Goal: Task Accomplishment & Management: Use online tool/utility

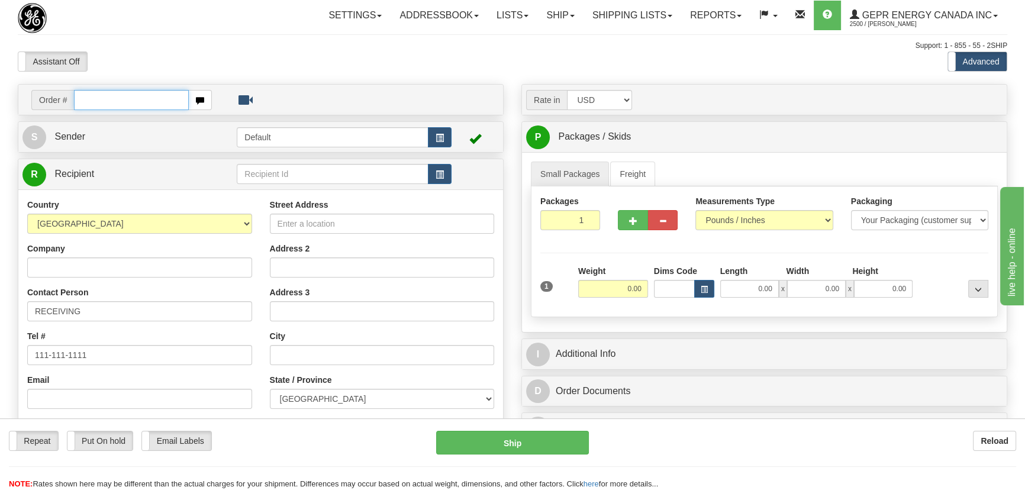
paste input "0086689520"
click at [89, 101] on input "0086689520" at bounding box center [131, 100] width 115 height 20
type input "86689520"
click at [229, 53] on body "Training Course Close Toggle navigation Settings Shipping Preferences New Recip…" at bounding box center [512, 245] width 1025 height 490
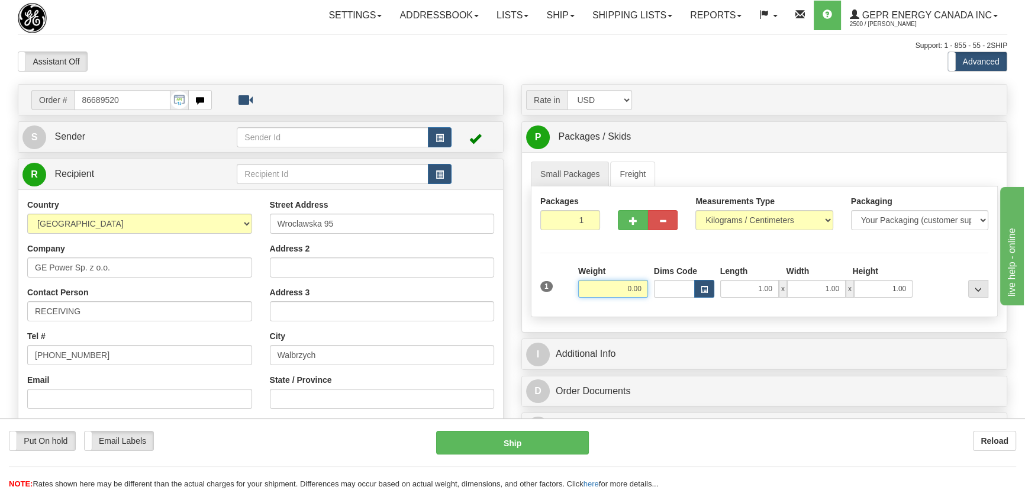
drag, startPoint x: 609, startPoint y: 294, endPoint x: 649, endPoint y: 298, distance: 41.1
click at [649, 298] on div "Weight 0.00" at bounding box center [613, 285] width 76 height 41
type input "21.00"
click at [780, 223] on select "Pounds / Inches Kilograms / Centimeters" at bounding box center [764, 220] width 137 height 20
select select "0"
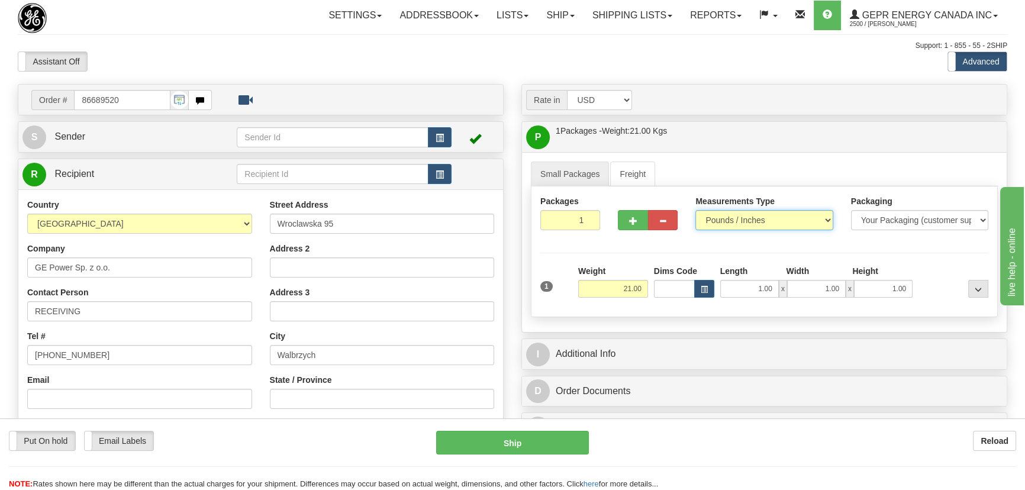
click at [696, 210] on select "Pounds / Inches Kilograms / Centimeters" at bounding box center [764, 220] width 137 height 20
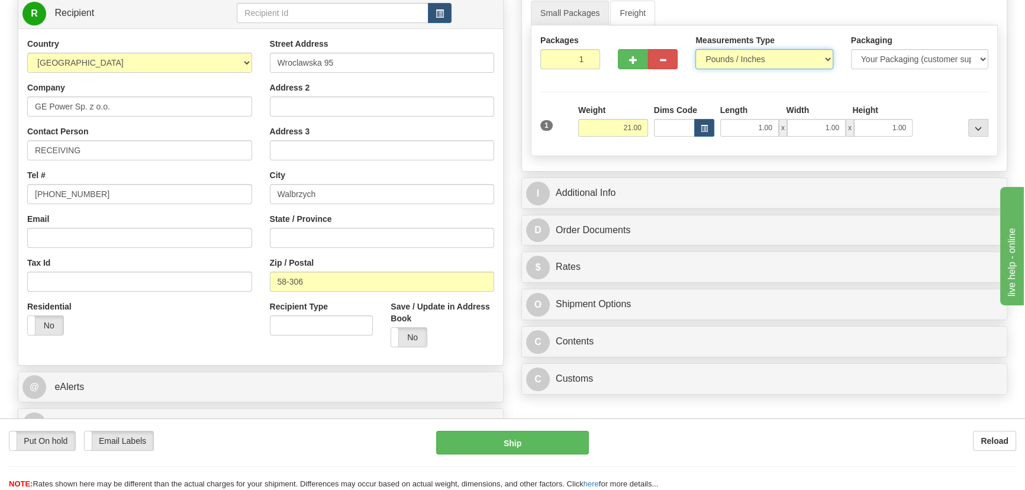
scroll to position [215, 0]
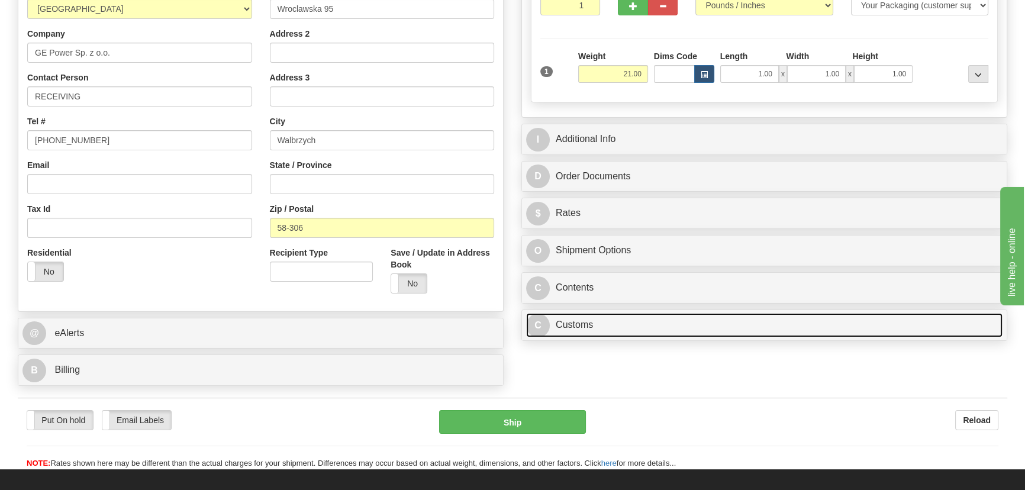
click at [753, 323] on link "C Customs" at bounding box center [764, 325] width 477 height 24
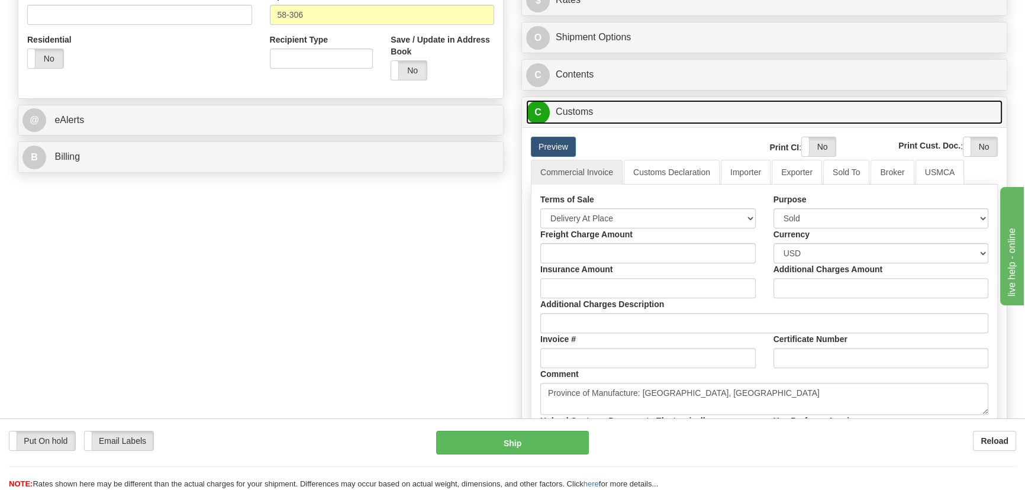
scroll to position [430, 0]
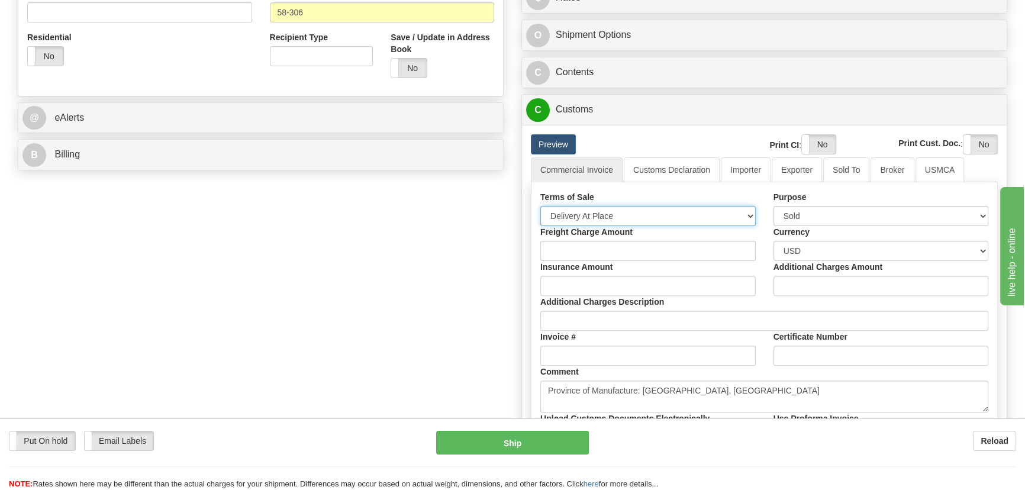
click at [660, 211] on select "Free Carrier Free On Board Ex Works Delivered Duty Unpaid Delivered Duty Paid C…" at bounding box center [649, 216] width 216 height 20
select select "7"
click at [541, 206] on select "Free Carrier Free On Board Ex Works Delivered Duty Unpaid Delivered Duty Paid C…" at bounding box center [649, 216] width 216 height 20
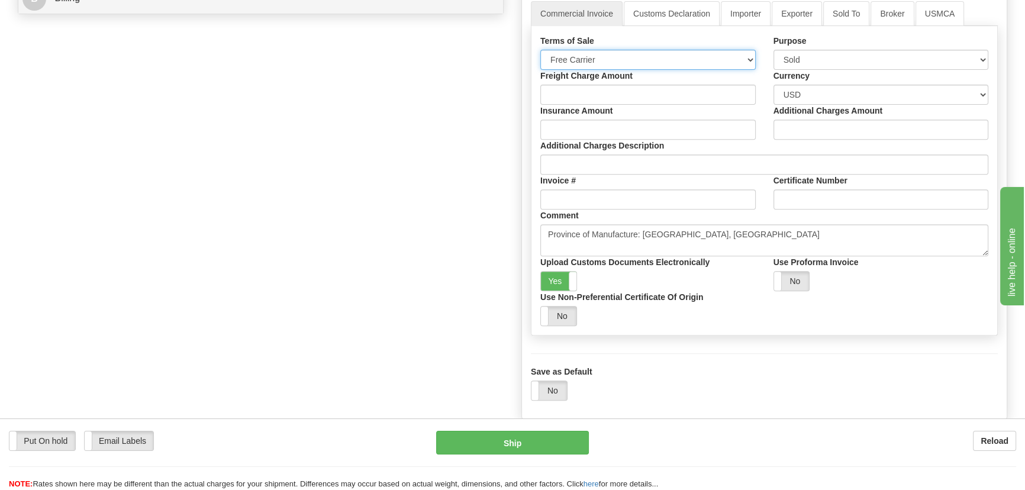
scroll to position [592, 0]
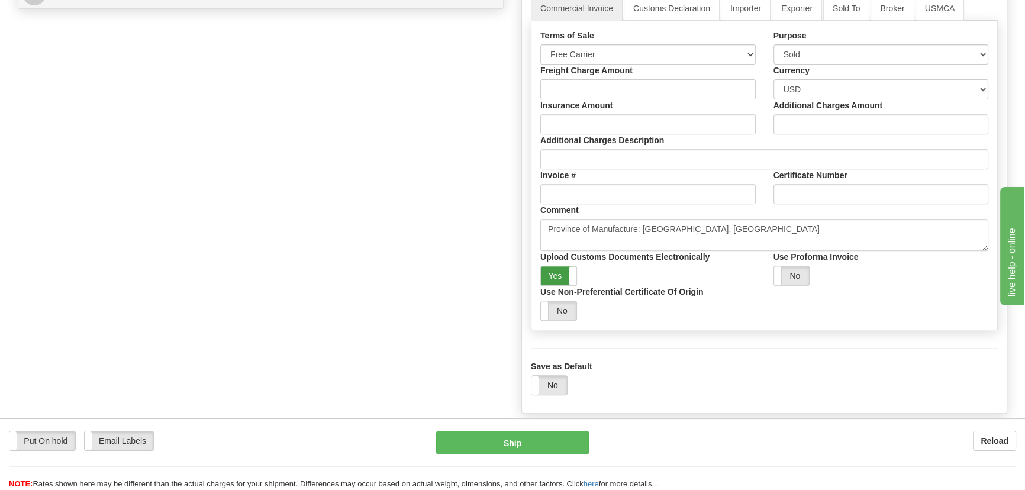
click at [568, 271] on label "Yes" at bounding box center [559, 275] width 36 height 19
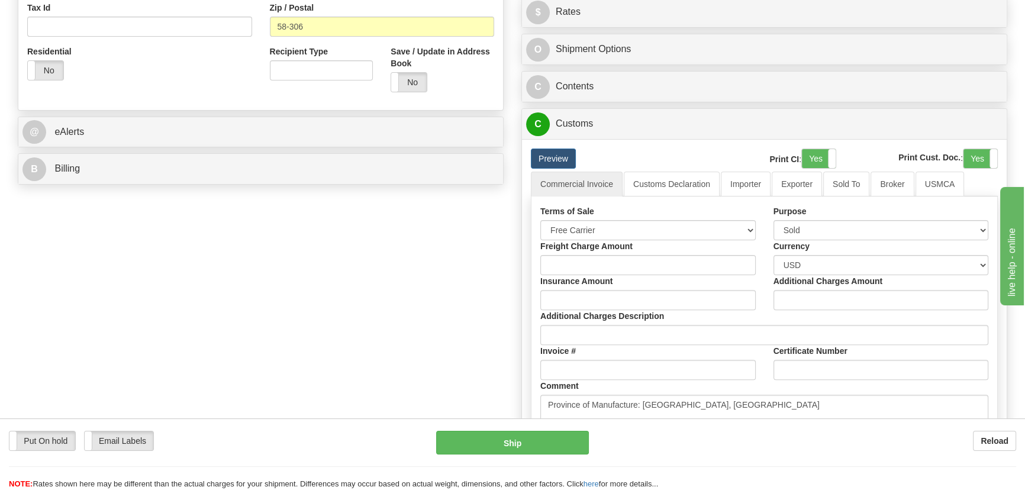
scroll to position [377, 0]
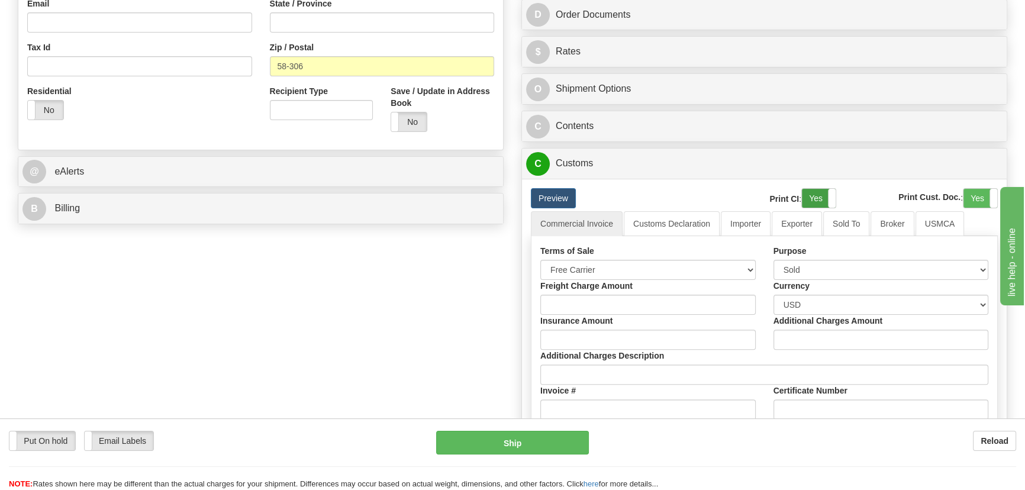
drag, startPoint x: 818, startPoint y: 194, endPoint x: 922, endPoint y: 193, distance: 104.8
click at [819, 194] on label "Yes" at bounding box center [819, 198] width 34 height 19
click at [965, 193] on label "Yes" at bounding box center [981, 198] width 34 height 19
click at [760, 217] on link "Importer" at bounding box center [746, 223] width 50 height 25
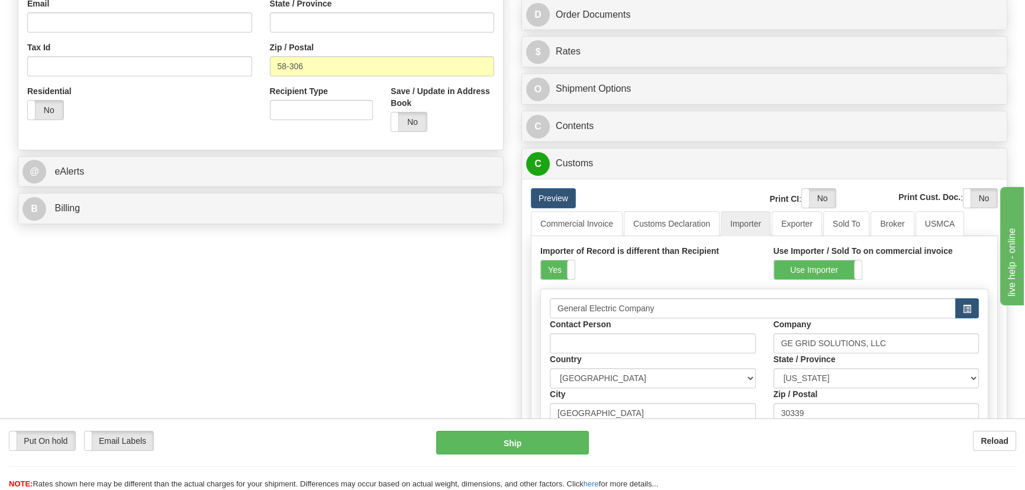
click at [578, 264] on div "Importer of Record is different than Recipient Yes No" at bounding box center [649, 262] width 216 height 35
click at [568, 263] on span at bounding box center [574, 270] width 15 height 19
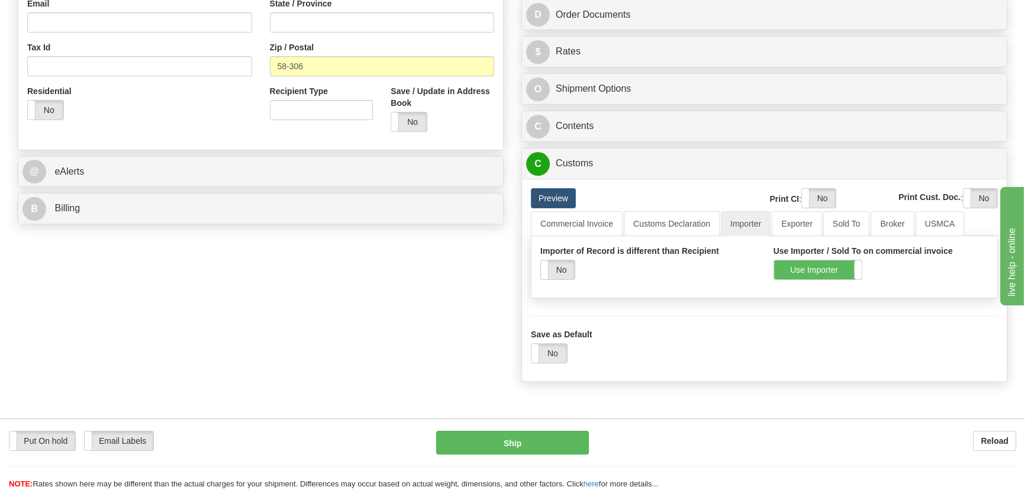
click at [356, 275] on div "Order # 86689520 S Sender" at bounding box center [513, 48] width 1008 height 680
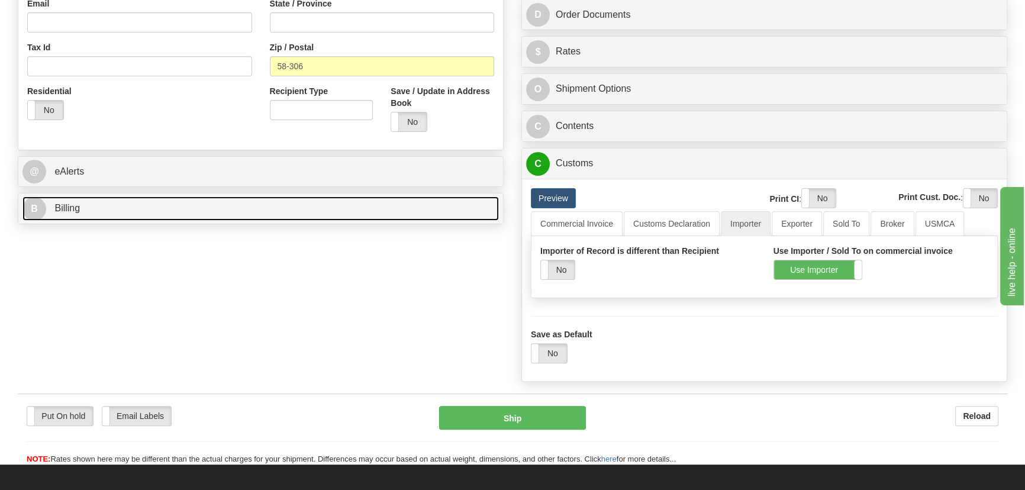
click at [381, 212] on link "B Billing" at bounding box center [260, 209] width 477 height 24
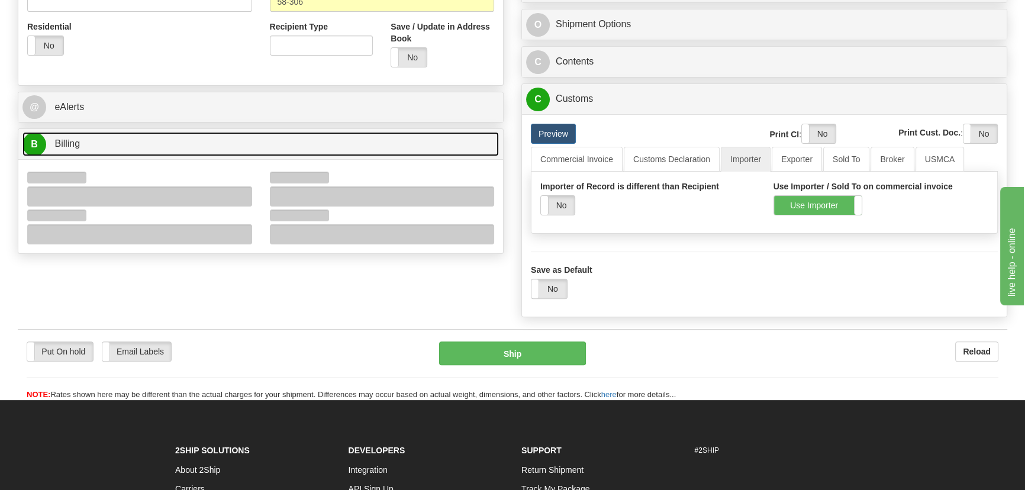
scroll to position [538, 0]
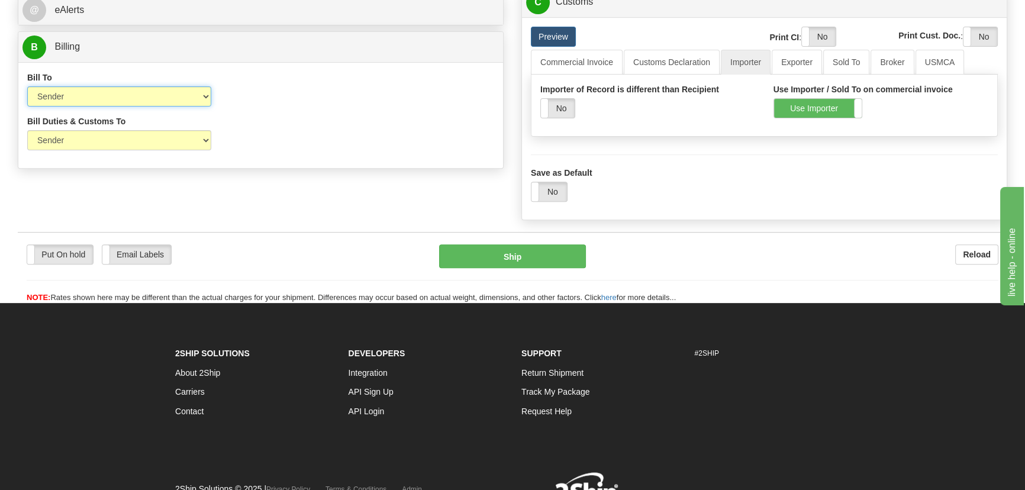
click at [147, 100] on select "Sender Recipient Third Party Collect" at bounding box center [119, 96] width 184 height 20
select select "2"
click at [27, 87] on select "Sender Recipient Third Party Collect" at bounding box center [119, 96] width 184 height 20
click at [108, 140] on select "Sender Recipient Third Party" at bounding box center [119, 140] width 184 height 20
select select "2"
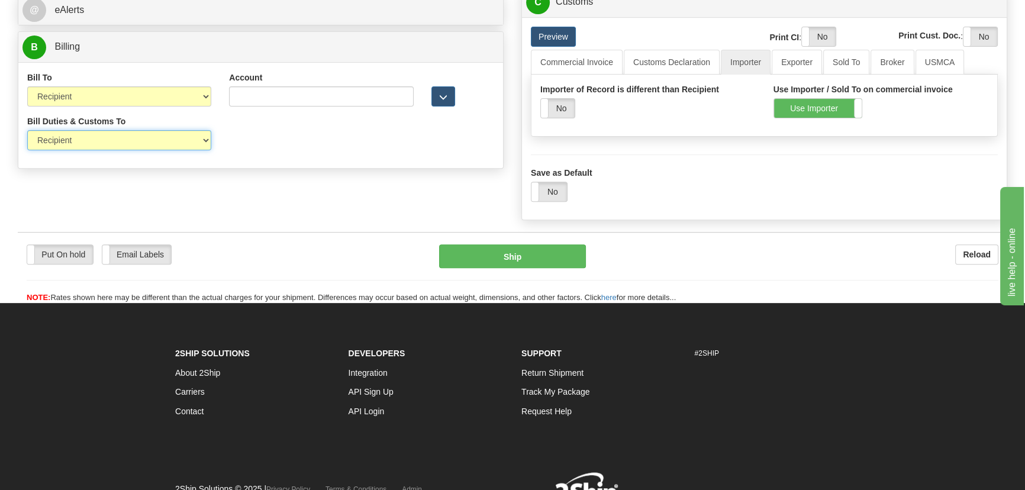
click at [27, 131] on select "Sender Recipient Third Party" at bounding box center [119, 140] width 184 height 20
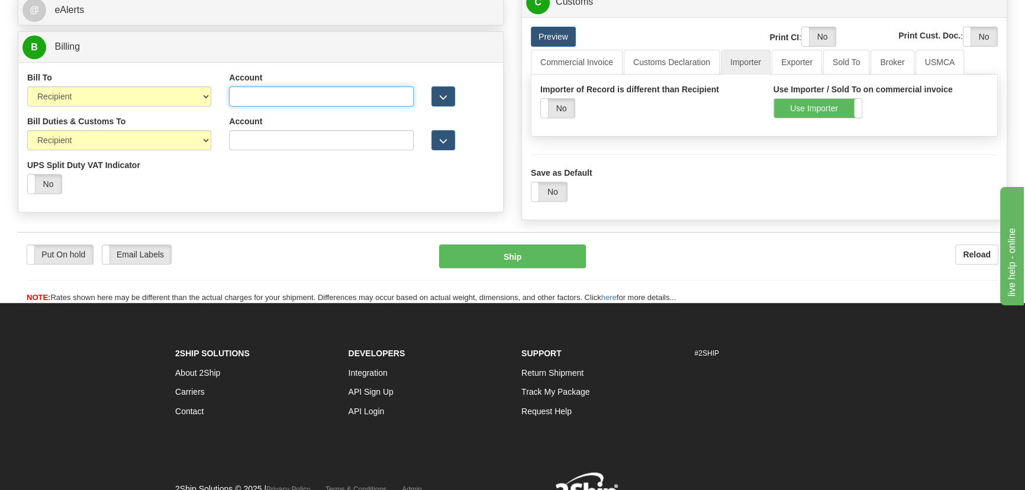
click at [239, 99] on input "Account" at bounding box center [321, 96] width 184 height 20
paste input "954261052"
type input "954261052"
click at [252, 143] on input "Account" at bounding box center [321, 140] width 184 height 20
paste input "954261052"
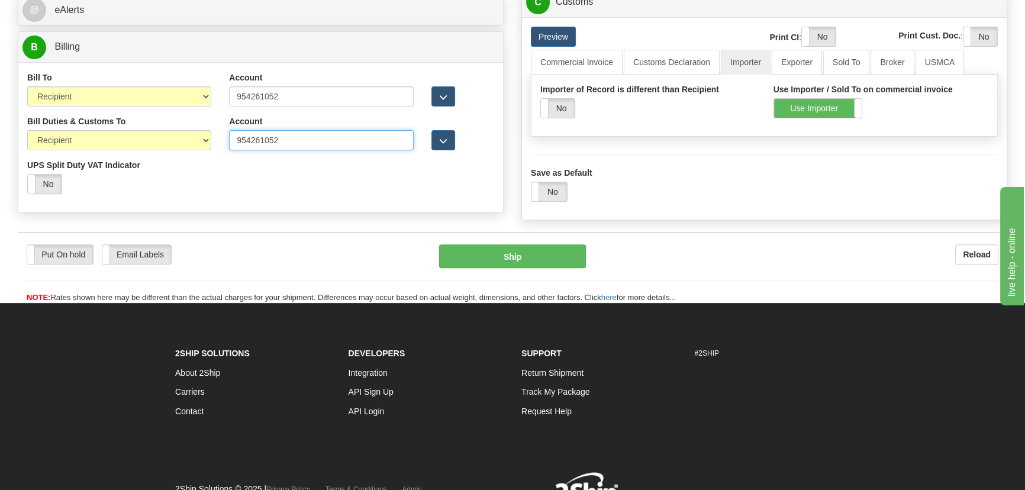
type input "954261052"
drag, startPoint x: 240, startPoint y: 220, endPoint x: 351, endPoint y: 256, distance: 117.0
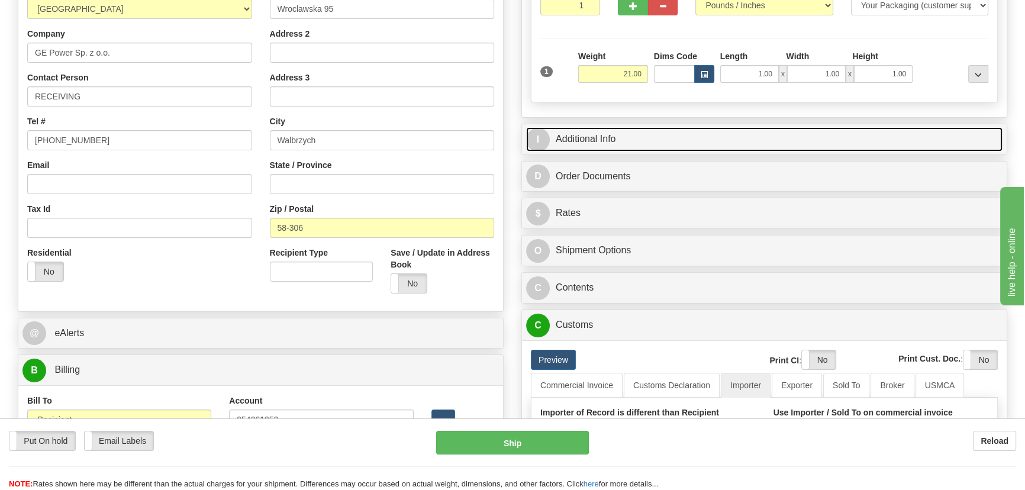
click at [777, 133] on link "I Additional Info" at bounding box center [764, 139] width 477 height 24
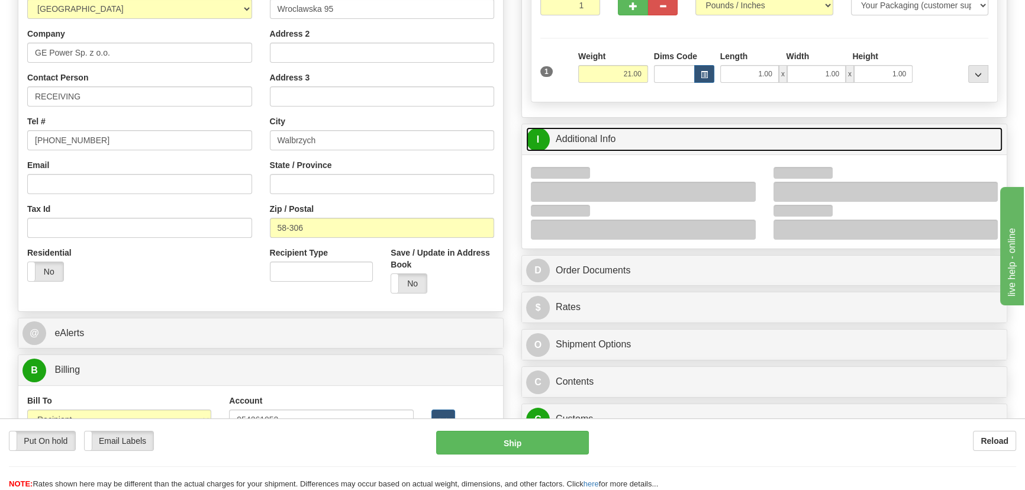
scroll to position [269, 0]
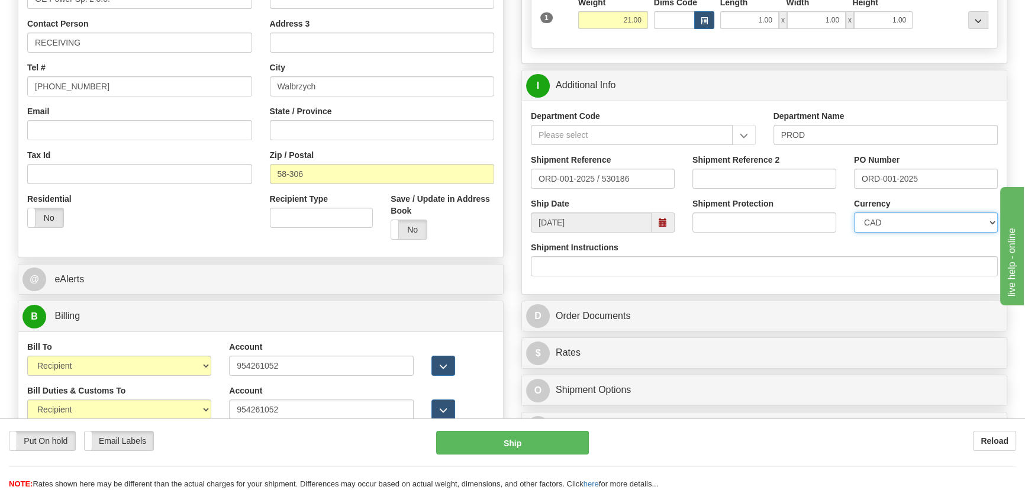
click at [923, 226] on select "CAD USD EUR ZAR RON ANG ARN AUD AUS AWG BBD BFR BGN BHD BMD BND BRC BRL CHP CKZ…" at bounding box center [926, 223] width 144 height 20
select select "1"
click at [854, 213] on select "CAD USD EUR ZAR RON ANG ARN AUD AUS AWG BBD BFR BGN BHD BMD BND BRC BRL CHP CKZ…" at bounding box center [926, 223] width 144 height 20
click at [771, 179] on input "Shipment Reference 2" at bounding box center [765, 179] width 144 height 20
drag, startPoint x: 771, startPoint y: 179, endPoint x: 680, endPoint y: 170, distance: 91.0
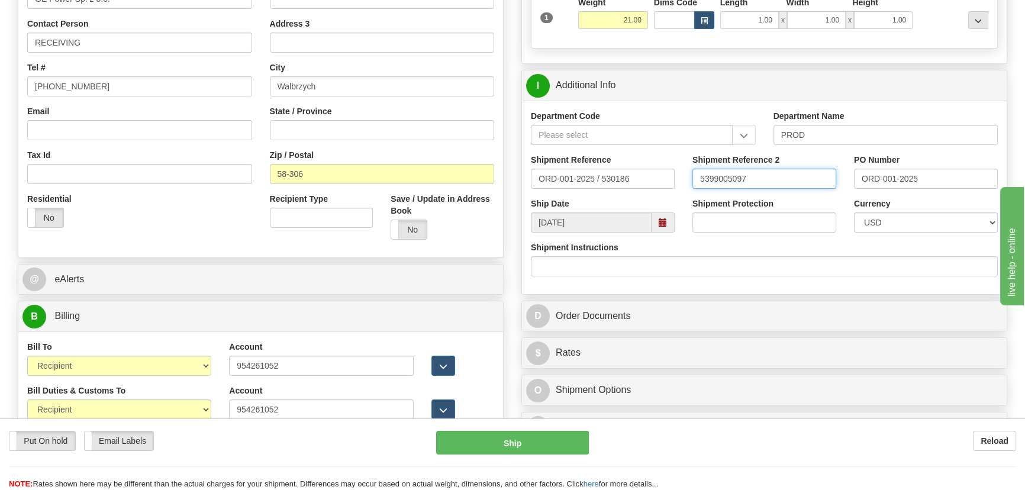
click at [681, 170] on div "Shipment Reference ORD-001-2025 / 530186 Shipment Reference 2 5399005097 PO Num…" at bounding box center [764, 176] width 485 height 44
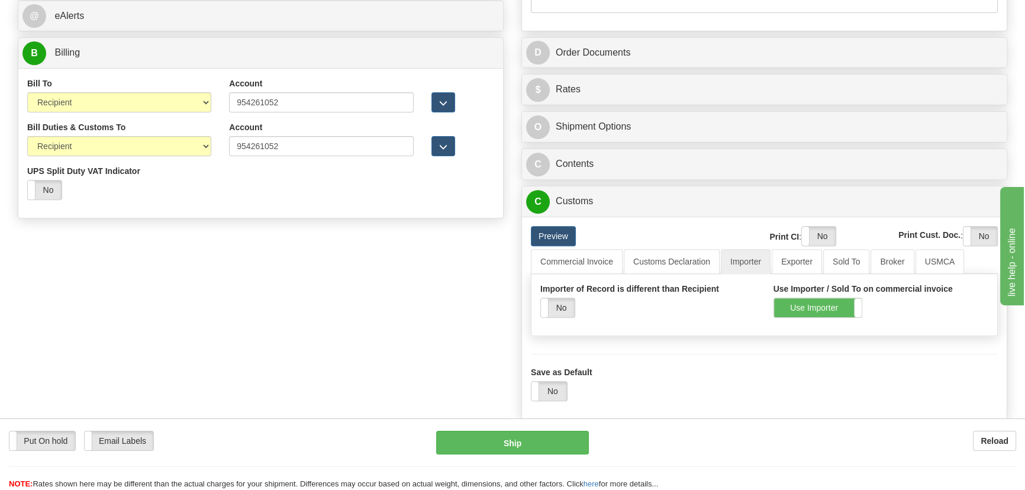
scroll to position [538, 0]
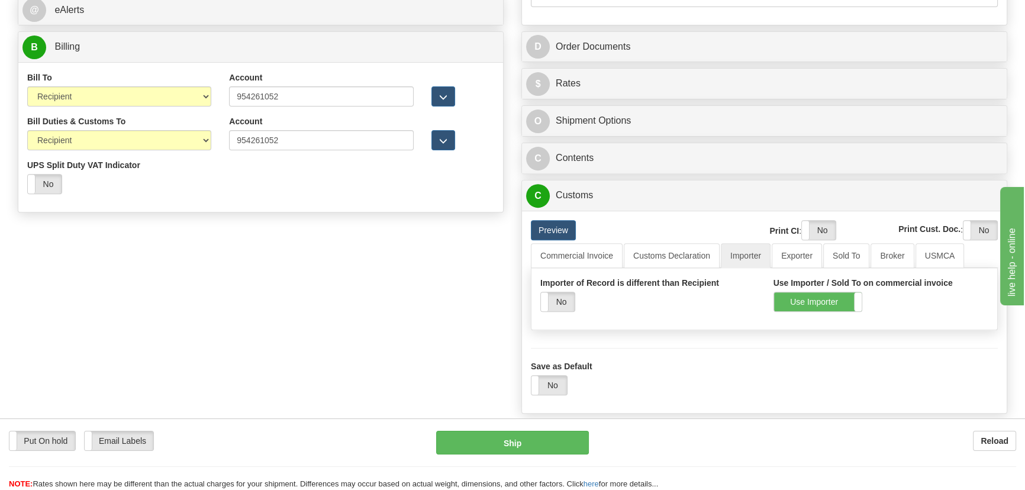
type input "5399005097"
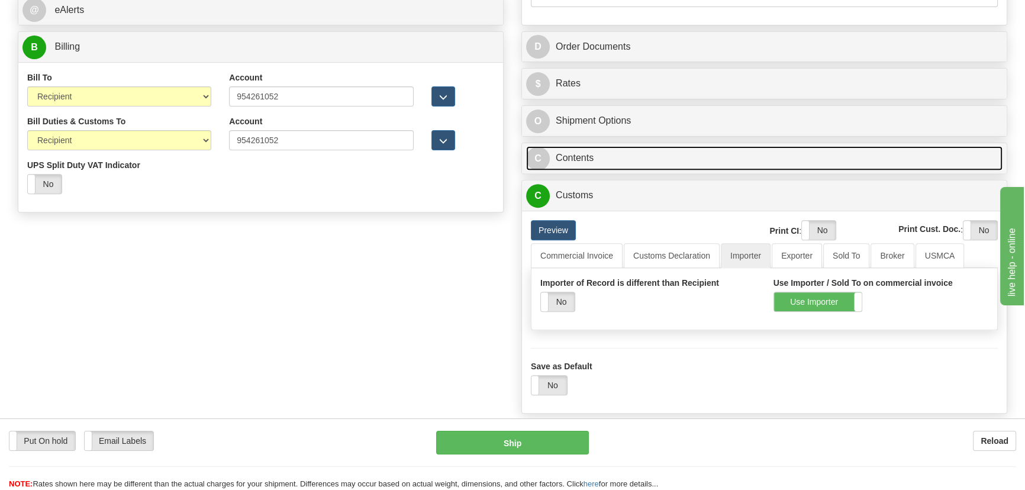
click at [793, 156] on link "C Contents" at bounding box center [764, 158] width 477 height 24
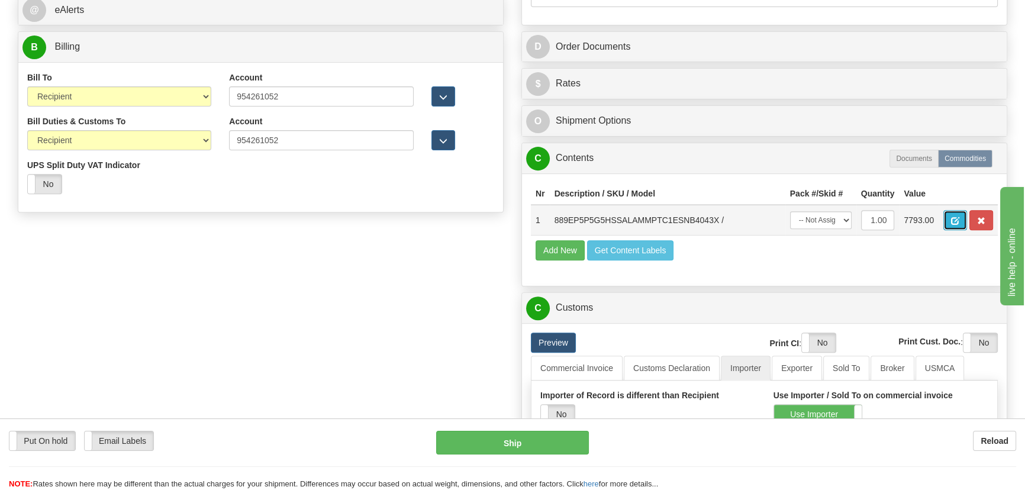
click at [954, 220] on span "button" at bounding box center [955, 221] width 8 height 8
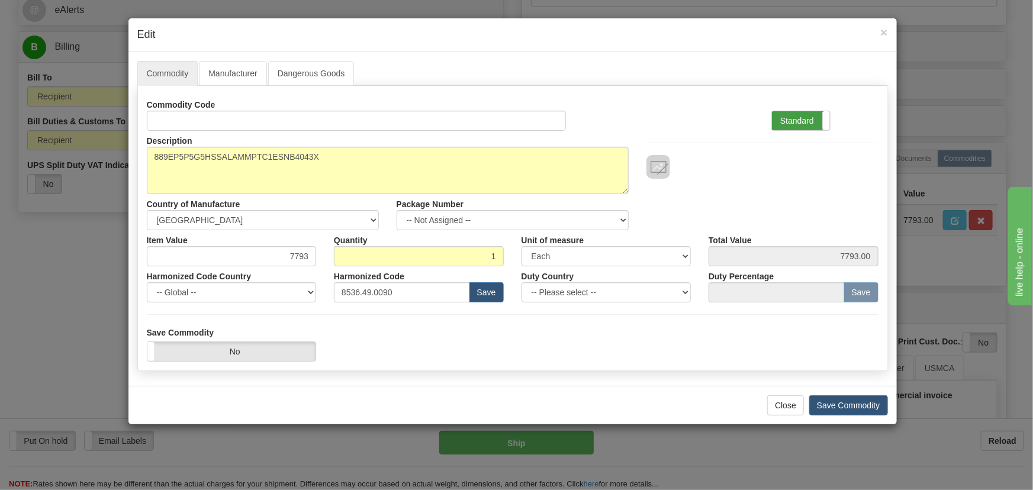
click at [790, 121] on label "Standard" at bounding box center [801, 120] width 58 height 19
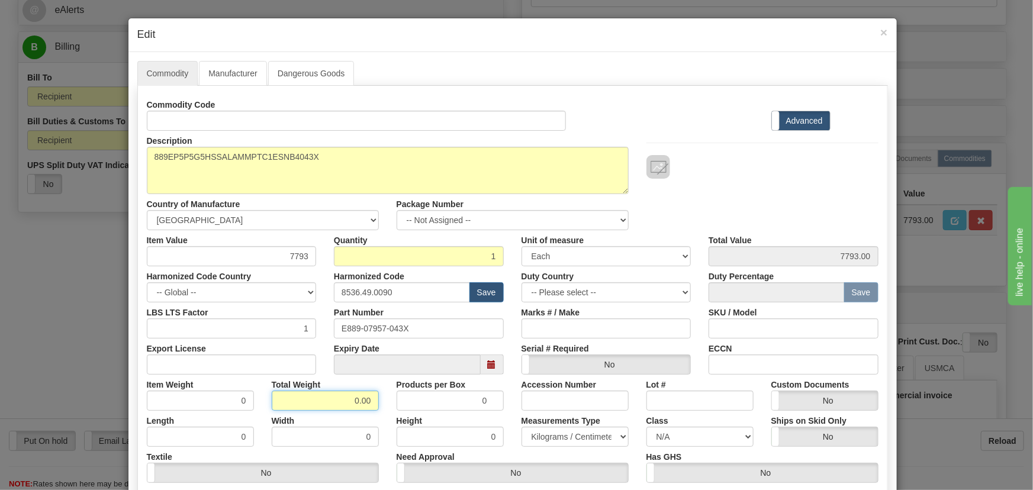
drag, startPoint x: 339, startPoint y: 398, endPoint x: 416, endPoint y: 427, distance: 81.7
click at [416, 425] on div "Commodity Code Standard Advanced Description 889EP5P5G5HSSALAMMPTC1ESNB4043X Co…" at bounding box center [513, 307] width 732 height 425
type input "1"
type input "1.0000"
drag, startPoint x: 287, startPoint y: 254, endPoint x: 334, endPoint y: 263, distance: 47.7
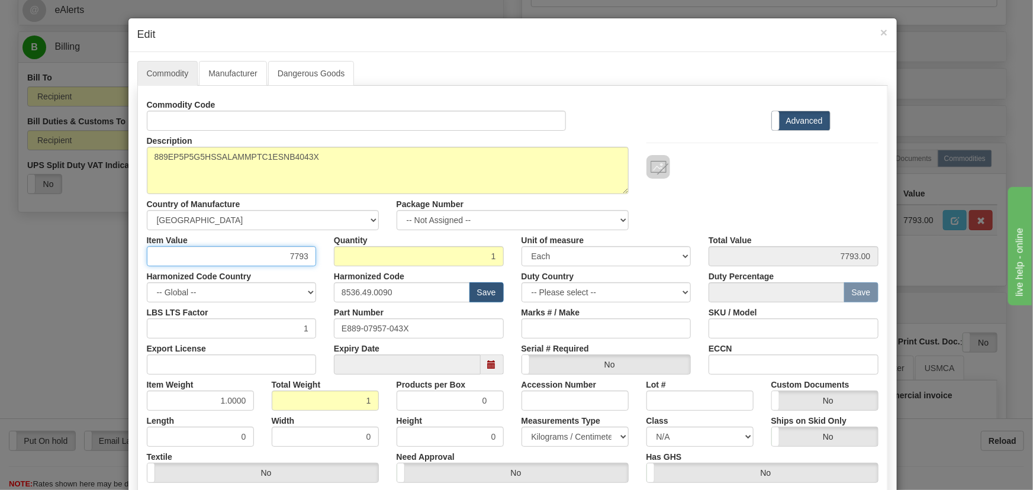
click at [328, 261] on div "Item Value 7793 Quantity 1 Unit of measure 3 Thousand Square Inches Adjustments…" at bounding box center [513, 248] width 750 height 36
paste input "6.559,38"
type input "6559.38"
click at [738, 143] on div at bounding box center [763, 155] width 250 height 48
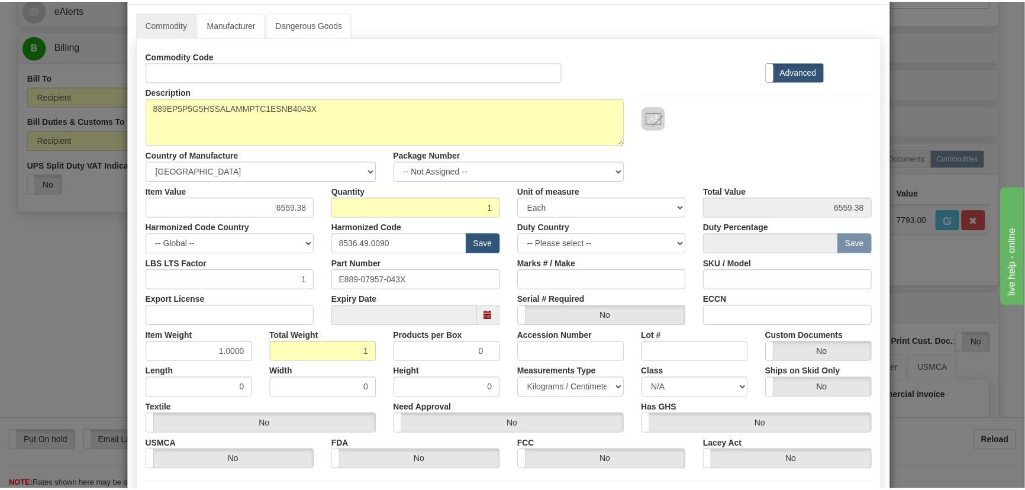
scroll to position [168, 0]
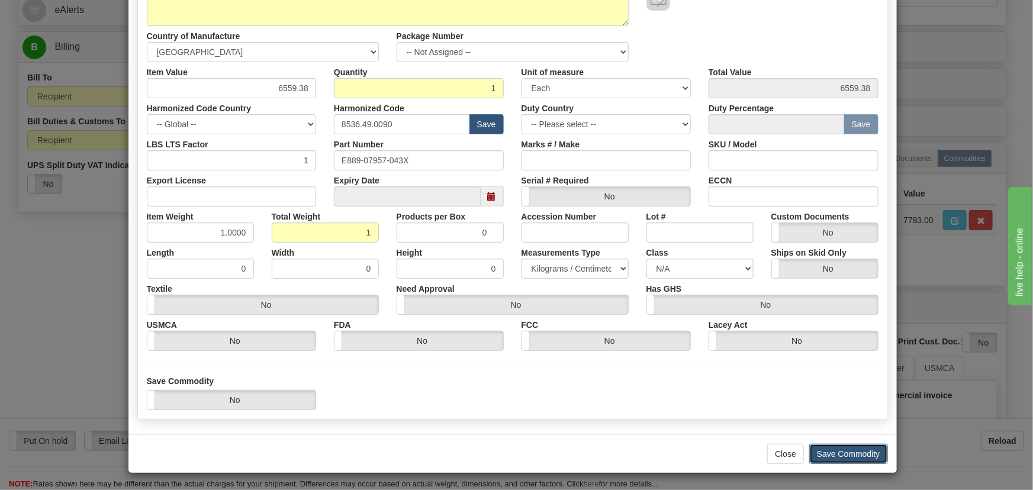
click at [838, 446] on button "Save Commodity" at bounding box center [848, 454] width 79 height 20
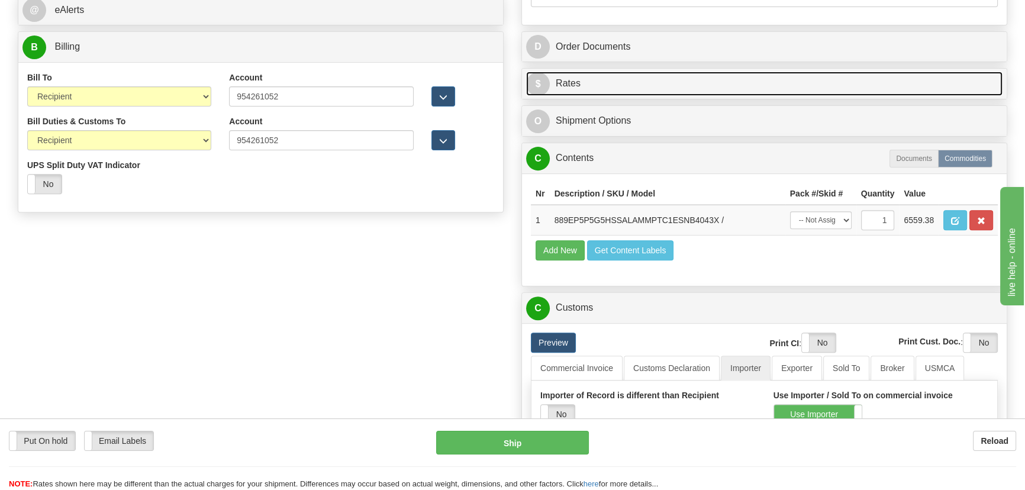
click at [803, 87] on link "$ Rates" at bounding box center [764, 84] width 477 height 24
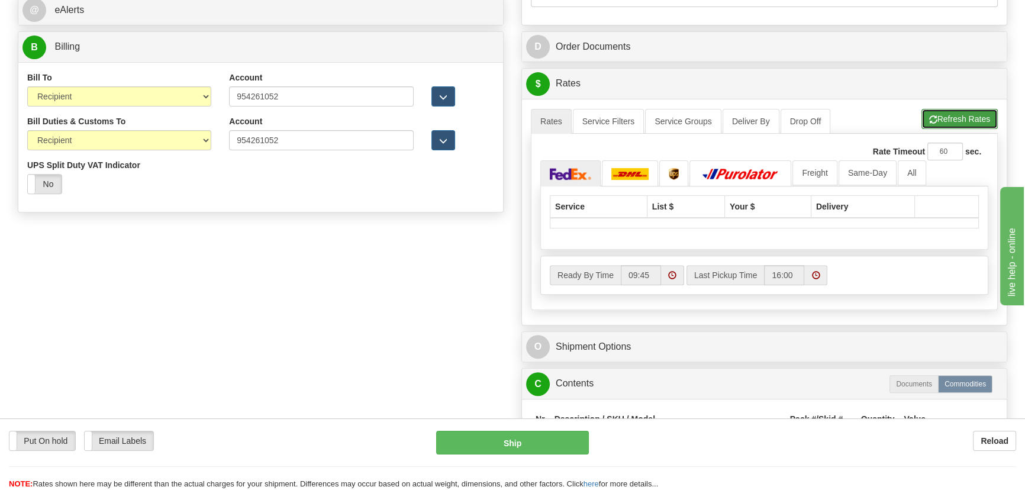
click at [940, 115] on button "Refresh Rates" at bounding box center [960, 119] width 76 height 20
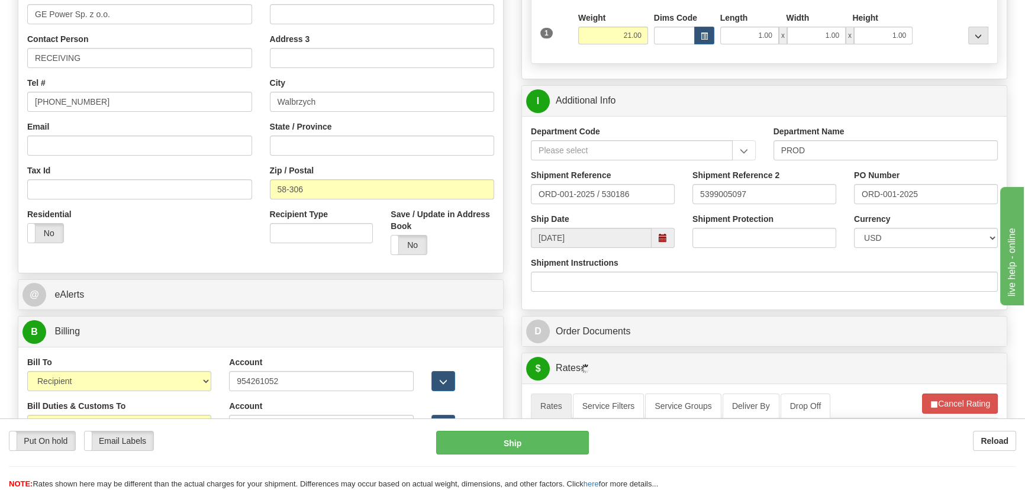
scroll to position [107, 0]
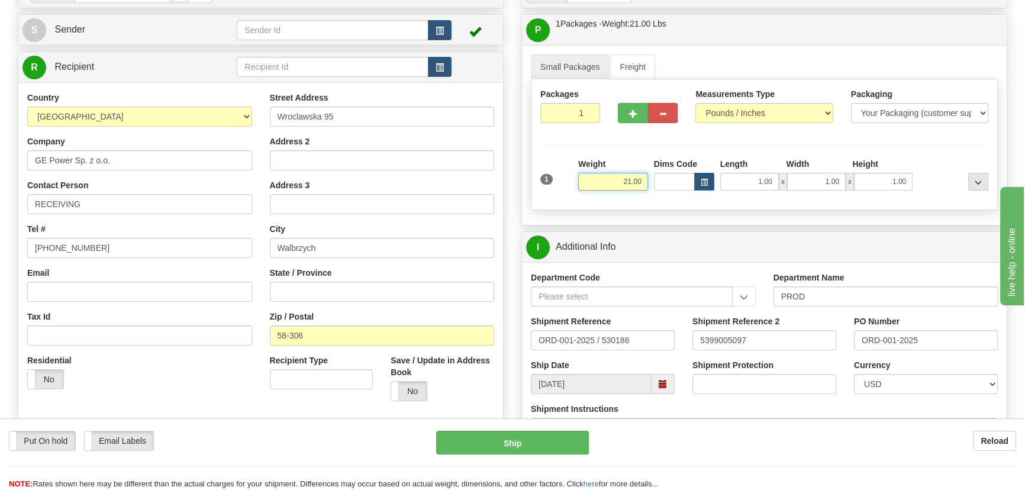
drag, startPoint x: 616, startPoint y: 181, endPoint x: 640, endPoint y: 201, distance: 31.5
click at [651, 200] on div "Packages 1 1 Measurements Type" at bounding box center [764, 144] width 467 height 131
type input "22.00"
click at [945, 161] on div at bounding box center [954, 174] width 76 height 33
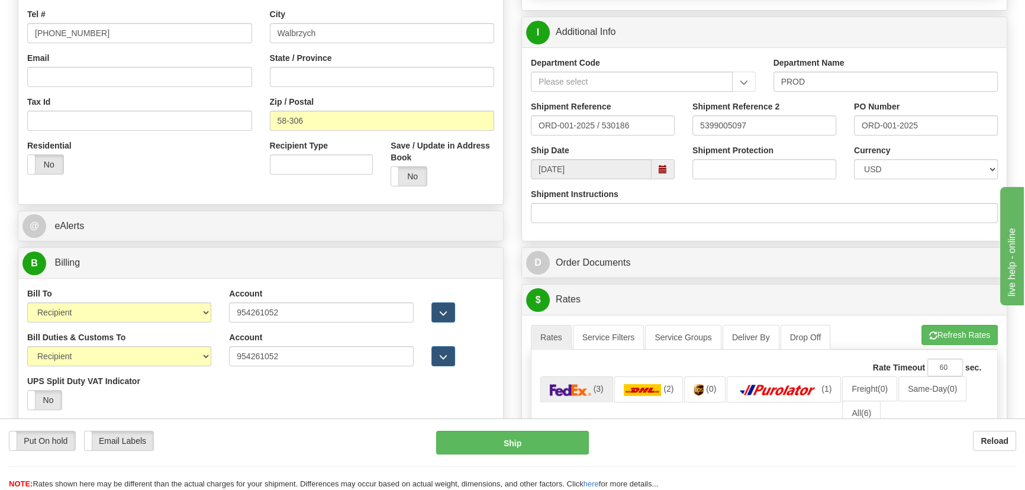
scroll to position [323, 0]
click at [965, 342] on button "Refresh Rates" at bounding box center [960, 334] width 76 height 20
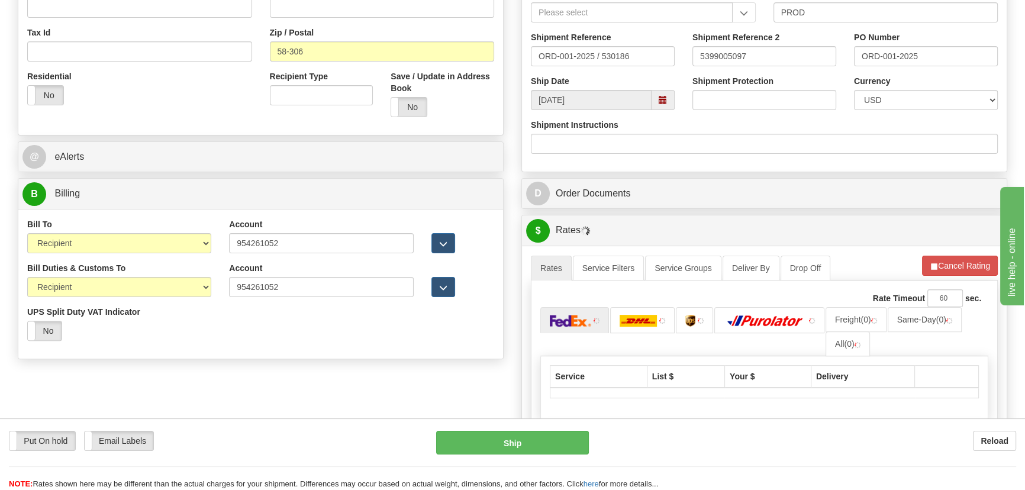
scroll to position [538, 0]
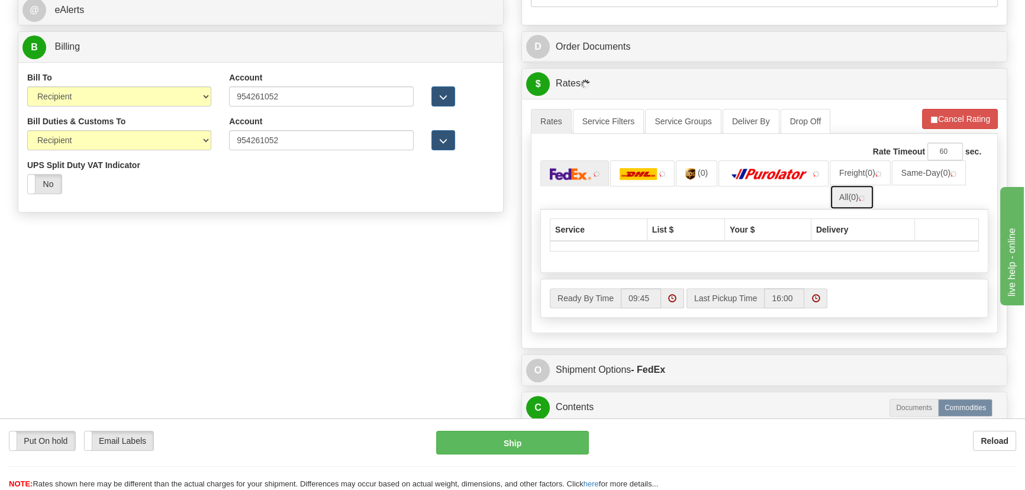
click at [865, 195] on img at bounding box center [862, 198] width 6 height 6
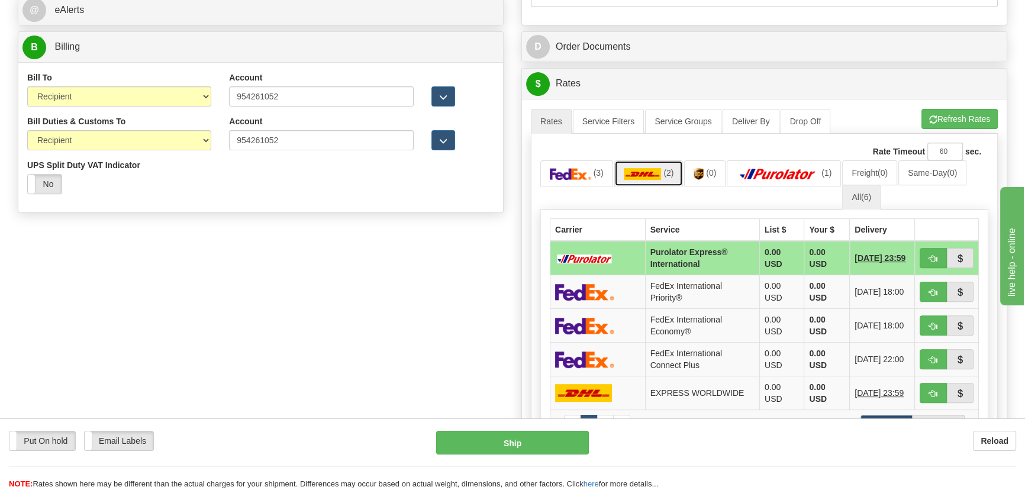
click at [666, 172] on span "(2)" at bounding box center [669, 172] width 10 height 9
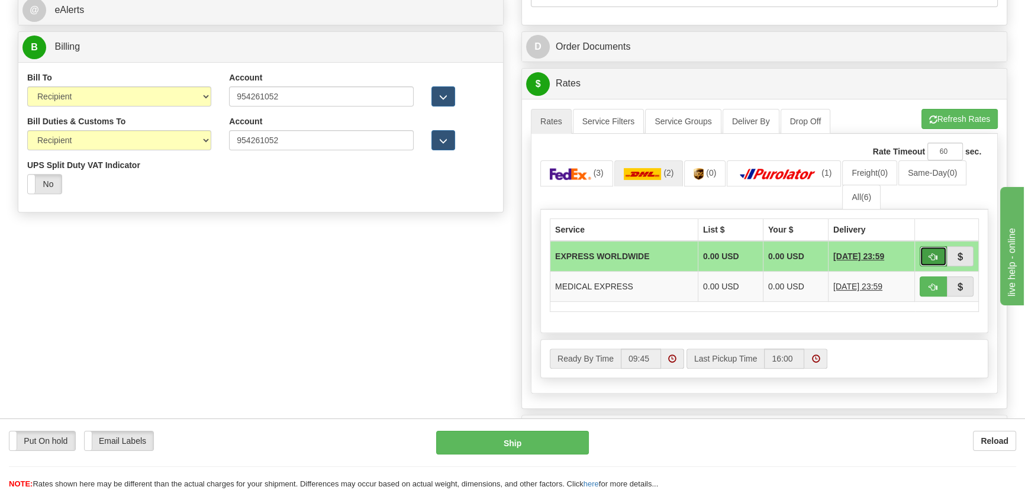
click at [932, 255] on span "button" at bounding box center [934, 257] width 8 height 8
type input "P"
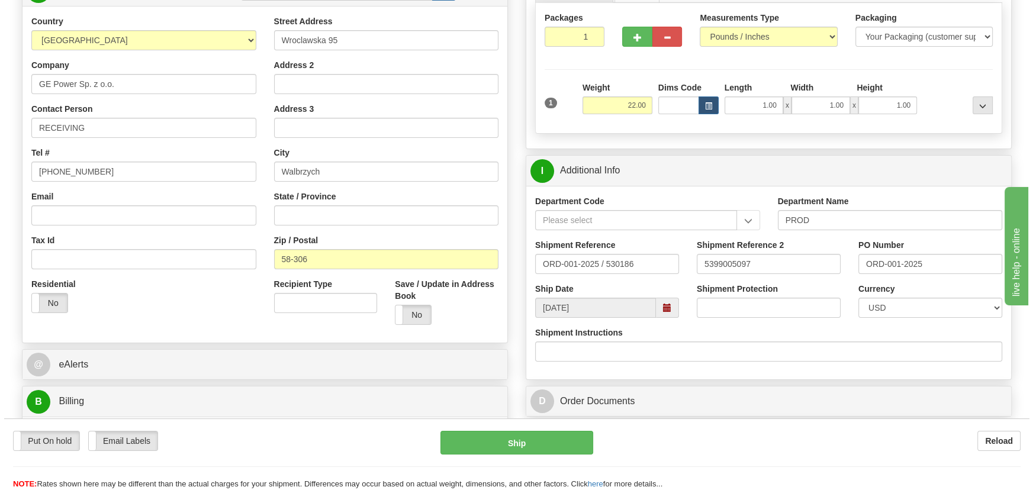
scroll to position [161, 0]
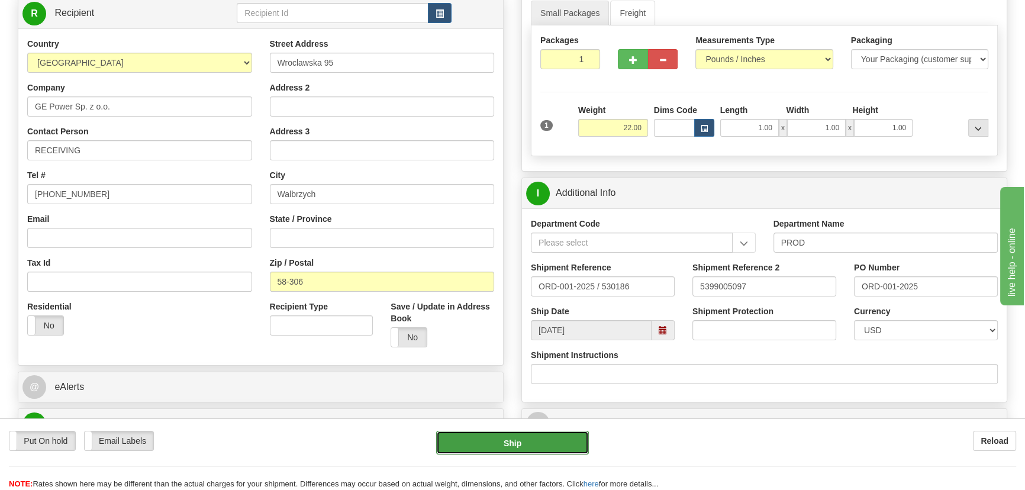
click at [521, 441] on button "Ship" at bounding box center [512, 443] width 153 height 24
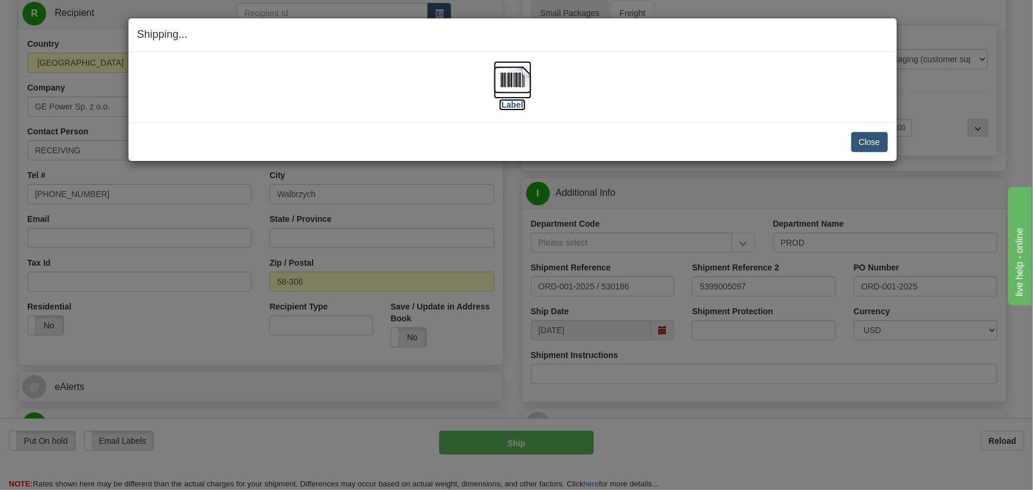
click at [509, 75] on img at bounding box center [513, 80] width 38 height 38
click at [870, 148] on button "Close" at bounding box center [869, 142] width 37 height 20
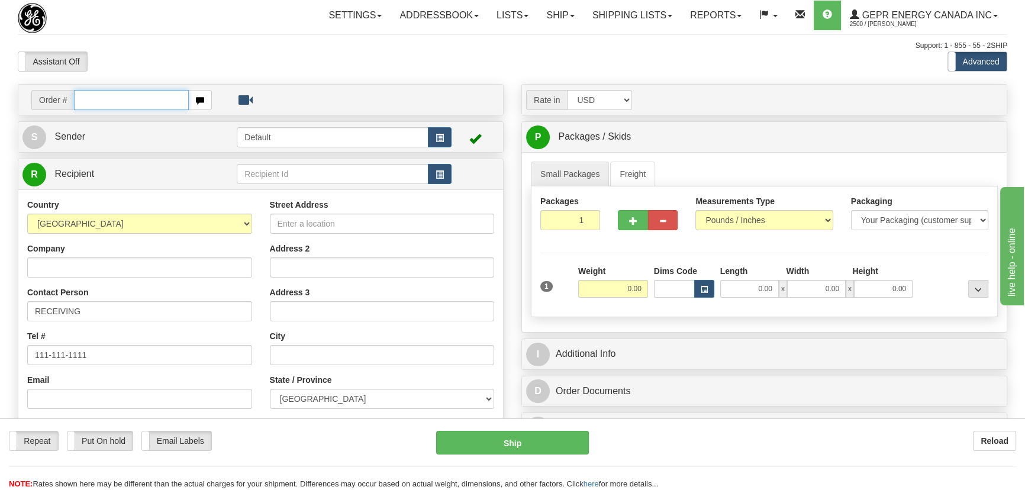
paste input "0086688896"
click at [89, 97] on input "0086688896" at bounding box center [131, 100] width 115 height 20
type input "86688896"
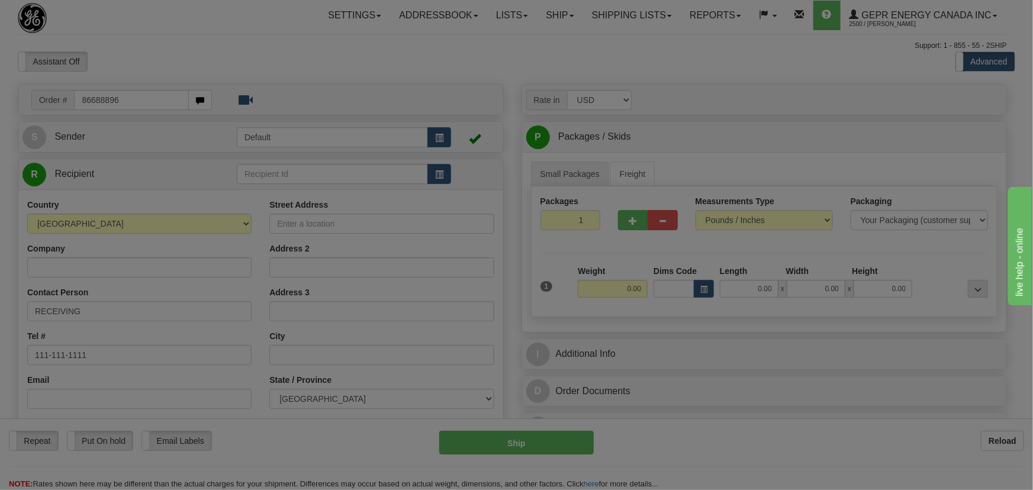
click at [314, 60] on body "Training Course Close Toggle navigation Settings Shipping Preferences New Recip…" at bounding box center [516, 245] width 1033 height 490
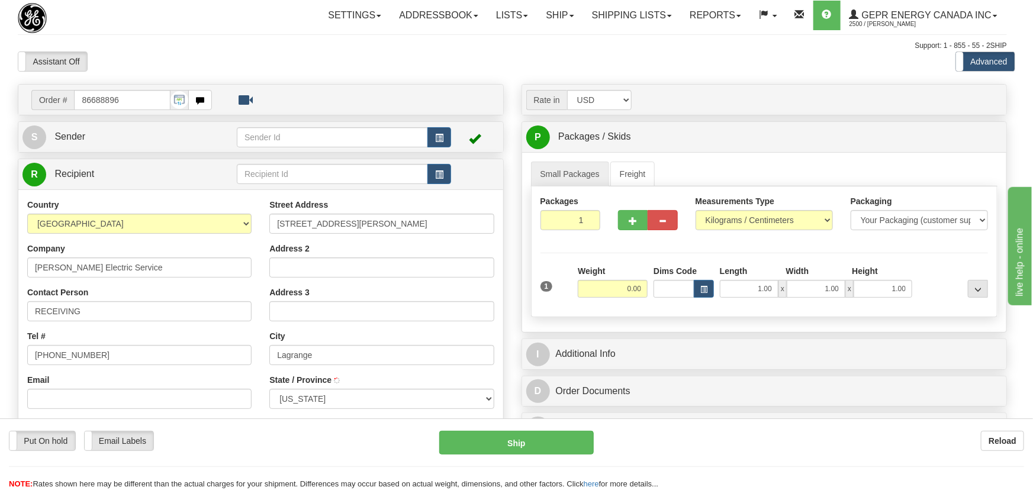
type input "LAGRANGE"
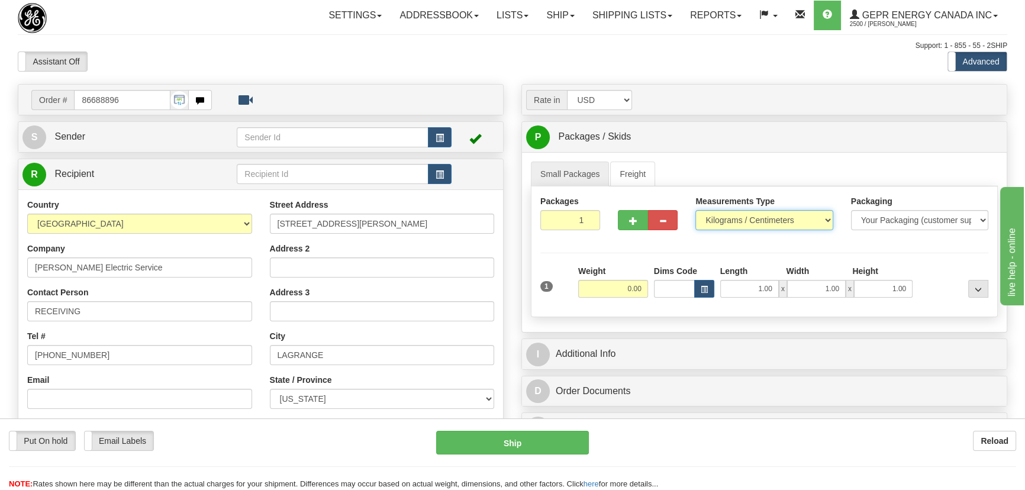
click at [771, 224] on select "Pounds / Inches Kilograms / Centimeters" at bounding box center [764, 220] width 137 height 20
select select "0"
click at [696, 210] on select "Pounds / Inches Kilograms / Centimeters" at bounding box center [764, 220] width 137 height 20
drag, startPoint x: 571, startPoint y: 224, endPoint x: 599, endPoint y: 238, distance: 30.7
click at [599, 238] on div "Packages 1 1" at bounding box center [571, 217] width 78 height 44
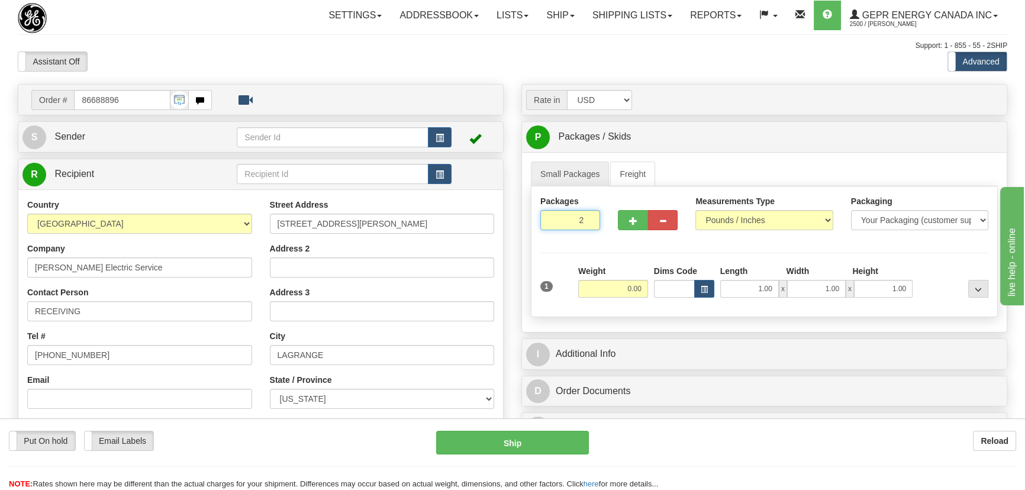
type input "2"
click at [618, 255] on div "Packages 2 1 Measurements Type" at bounding box center [764, 251] width 467 height 131
drag, startPoint x: 604, startPoint y: 290, endPoint x: 648, endPoint y: 307, distance: 47.6
click at [648, 307] on div "1 Total Weight 0.00 Dims Code" at bounding box center [765, 286] width 448 height 43
type input "42.00"
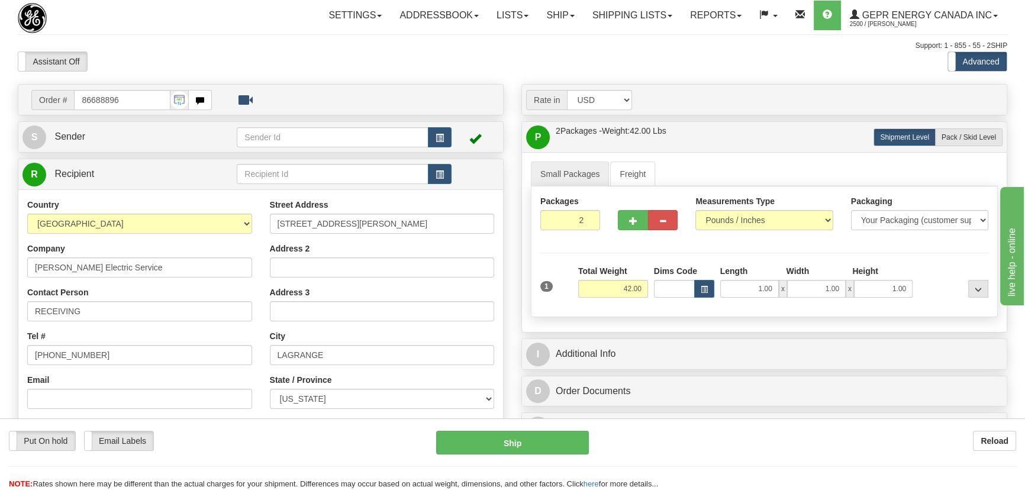
click at [842, 257] on div "Packages 2 1 Measurements Type" at bounding box center [764, 251] width 467 height 131
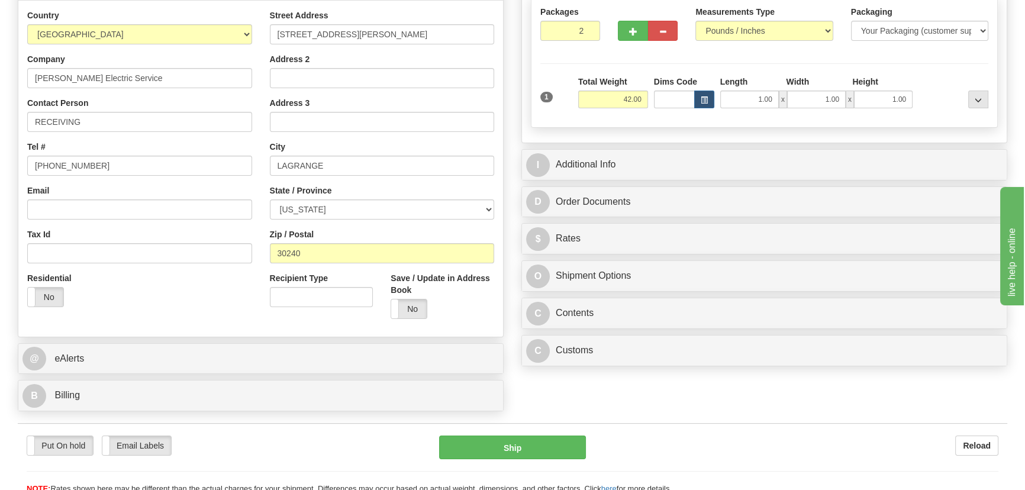
scroll to position [323, 0]
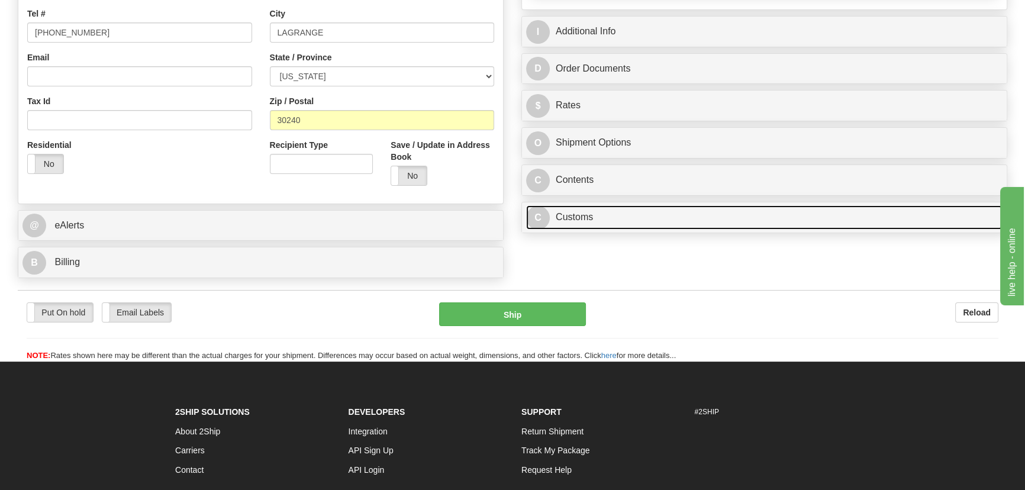
click at [820, 213] on link "C Customs" at bounding box center [764, 217] width 477 height 24
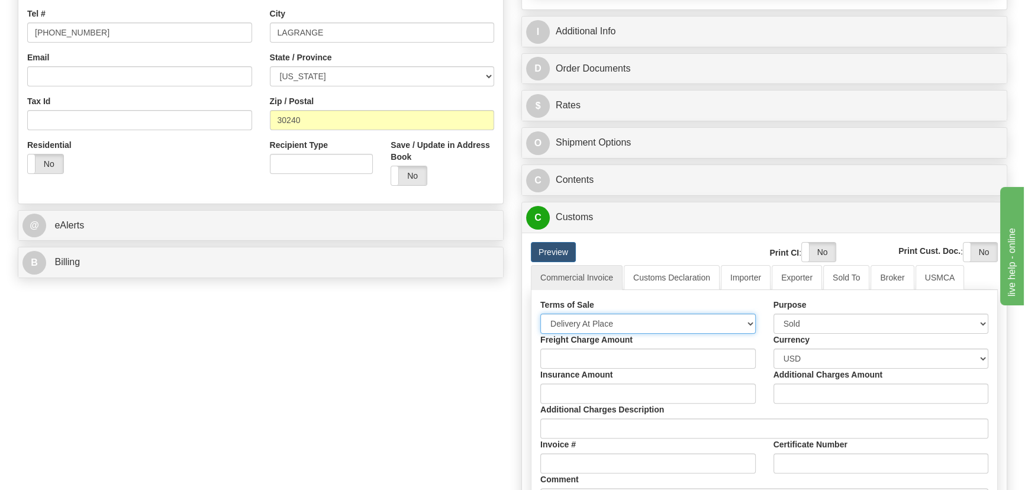
click at [691, 320] on select "Free Carrier Free On Board Ex Works Delivered Duty Unpaid Delivered Duty Paid C…" at bounding box center [649, 324] width 216 height 20
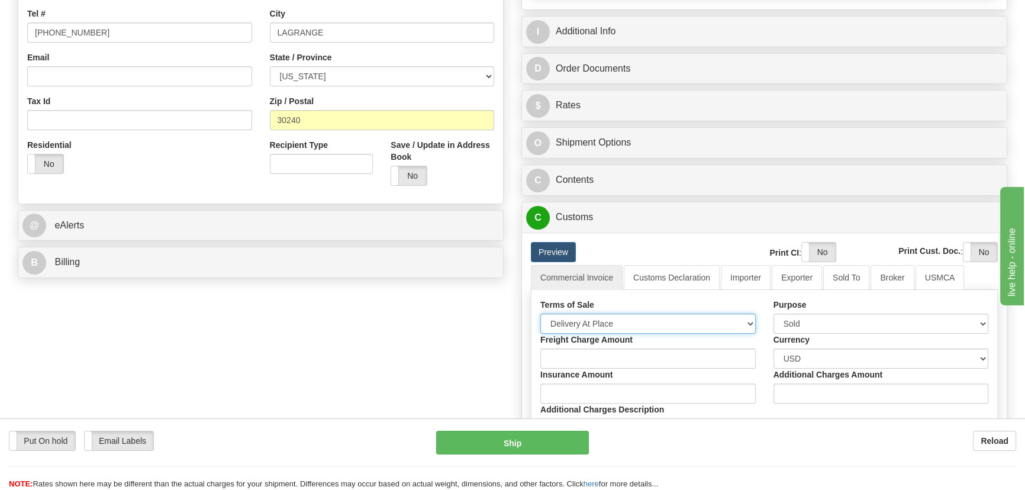
select select "7"
click at [541, 314] on select "Free Carrier Free On Board Ex Works Delivered Duty Unpaid Delivered Duty Paid C…" at bounding box center [649, 324] width 216 height 20
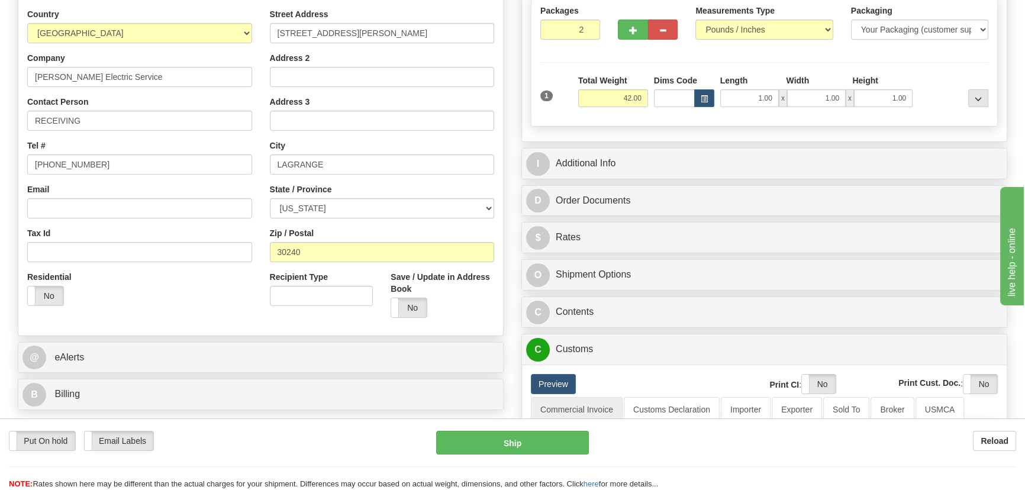
scroll to position [161, 0]
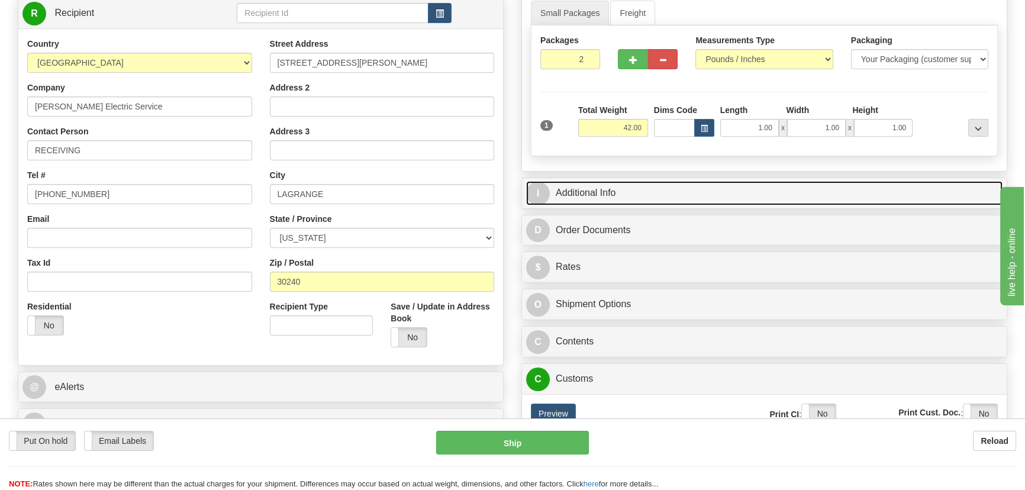
click at [767, 190] on link "I Additional Info" at bounding box center [764, 193] width 477 height 24
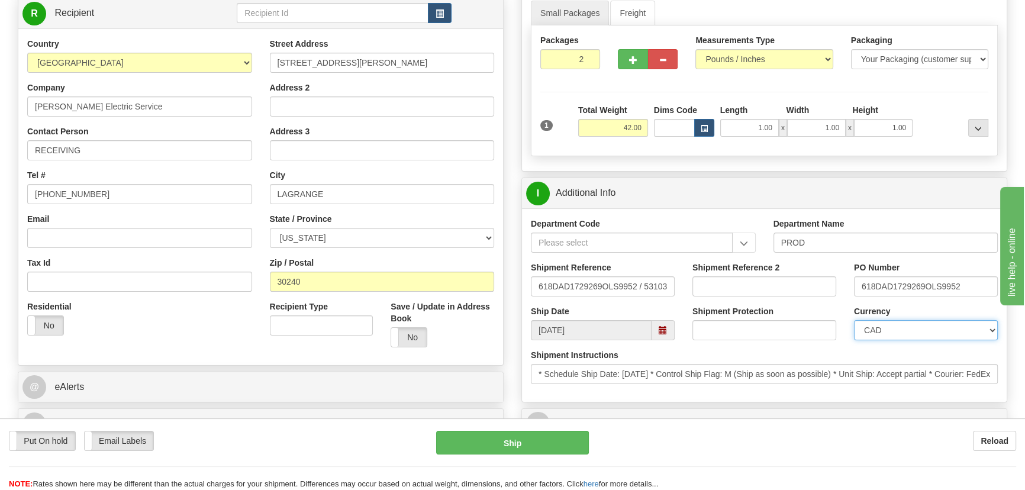
click at [914, 328] on select "CAD USD EUR ZAR [PERSON_NAME] ARN AUD AUS AWG BBD BFR BGN BHD BMD BND BRC BRL C…" at bounding box center [926, 330] width 144 height 20
select select "1"
click at [854, 320] on select "CAD USD EUR ZAR [PERSON_NAME] ARN AUD AUS AWG BBD BFR BGN BHD BMD BND BRC BRL C…" at bounding box center [926, 330] width 144 height 20
click at [790, 274] on div "Shipment Reference 2" at bounding box center [765, 279] width 144 height 35
click at [794, 291] on input "Shipment Reference 2" at bounding box center [765, 286] width 144 height 20
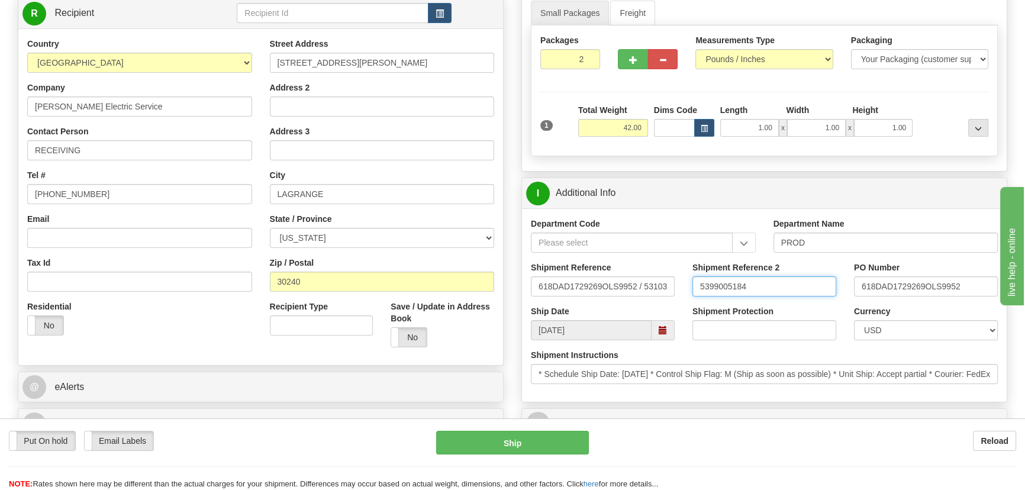
drag, startPoint x: 794, startPoint y: 291, endPoint x: 667, endPoint y: 288, distance: 126.8
click at [670, 288] on div "Shipment Reference 618DAD1729269OLS9952 / 531032 Shipment Reference 2 539900518…" at bounding box center [764, 284] width 485 height 44
type input "5399005184"
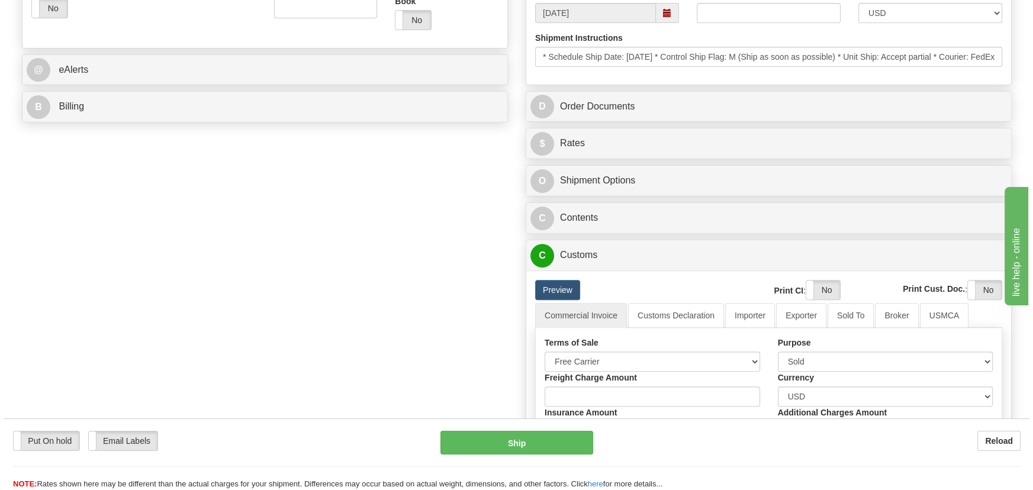
scroll to position [484, 0]
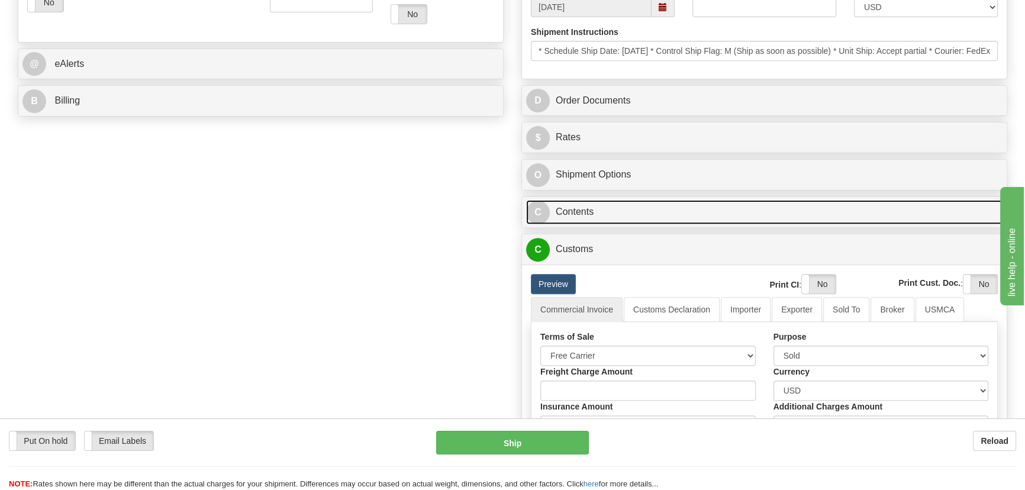
click at [699, 216] on link "C Contents" at bounding box center [764, 212] width 477 height 24
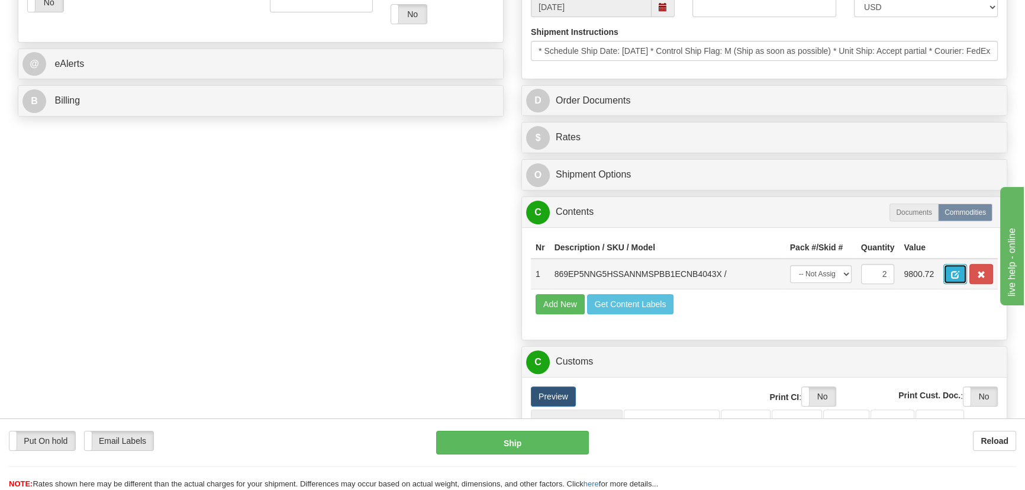
click at [957, 272] on span "button" at bounding box center [955, 275] width 8 height 8
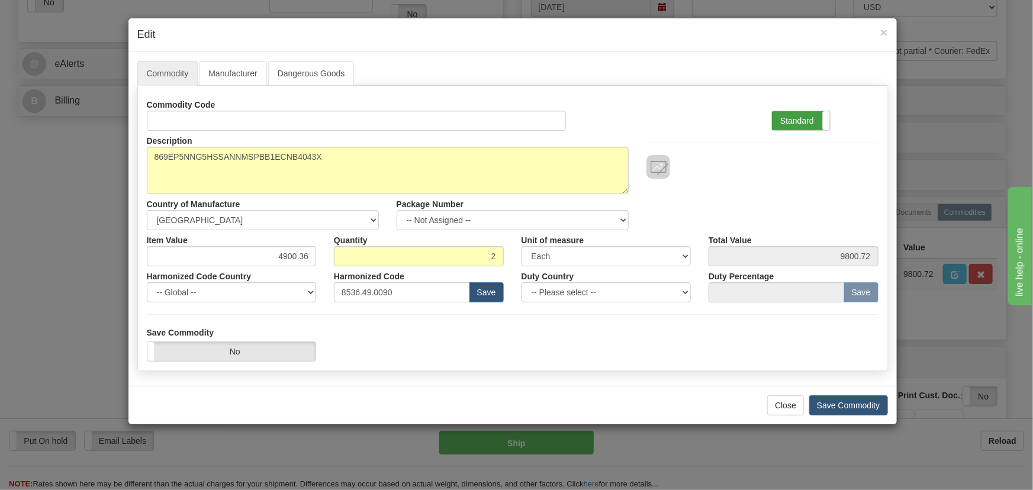
click at [812, 115] on label "Standard" at bounding box center [801, 120] width 58 height 19
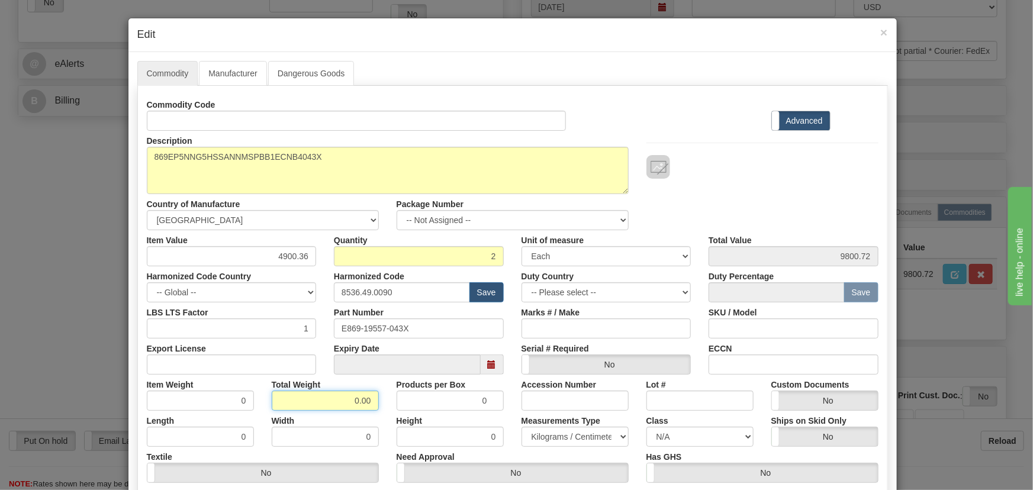
drag, startPoint x: 345, startPoint y: 403, endPoint x: 373, endPoint y: 414, distance: 29.8
click at [373, 414] on div "Commodity Code Standard Advanced Description 869EP5NNG5HSSANNMSPBB1ECNB4043X Co…" at bounding box center [513, 307] width 732 height 425
type input "2"
type input "1.0000"
click at [373, 413] on div "Width 0" at bounding box center [325, 429] width 125 height 36
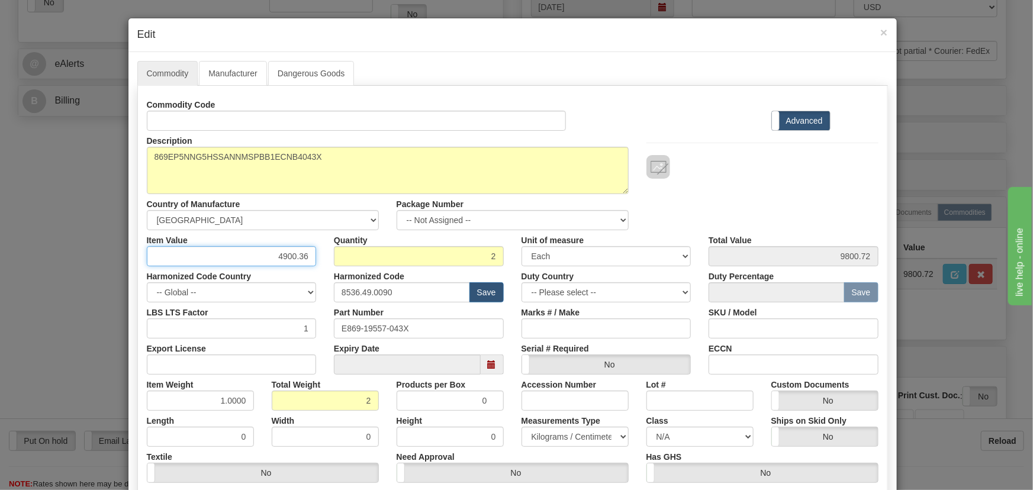
drag, startPoint x: 274, startPoint y: 252, endPoint x: 320, endPoint y: 263, distance: 47.0
click at [320, 263] on div "Item Value 4900.36" at bounding box center [232, 248] width 188 height 36
paste input "3.601,55"
type input "3601.55"
type input "7203.10"
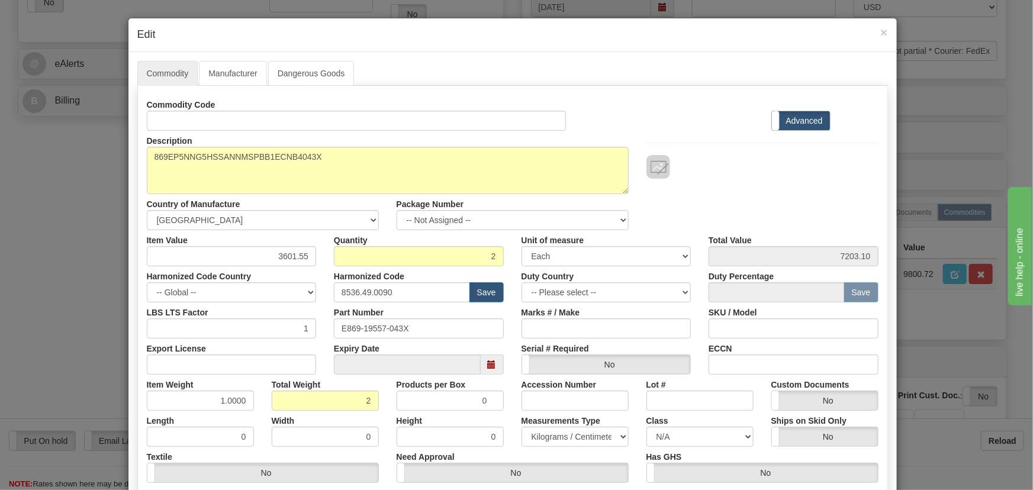
click at [795, 173] on div at bounding box center [763, 167] width 232 height 24
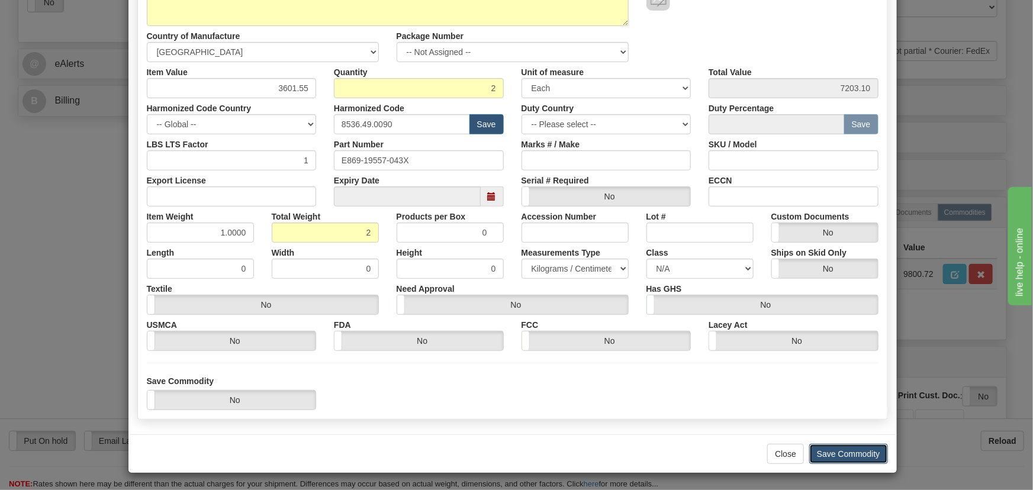
click at [832, 451] on button "Save Commodity" at bounding box center [848, 454] width 79 height 20
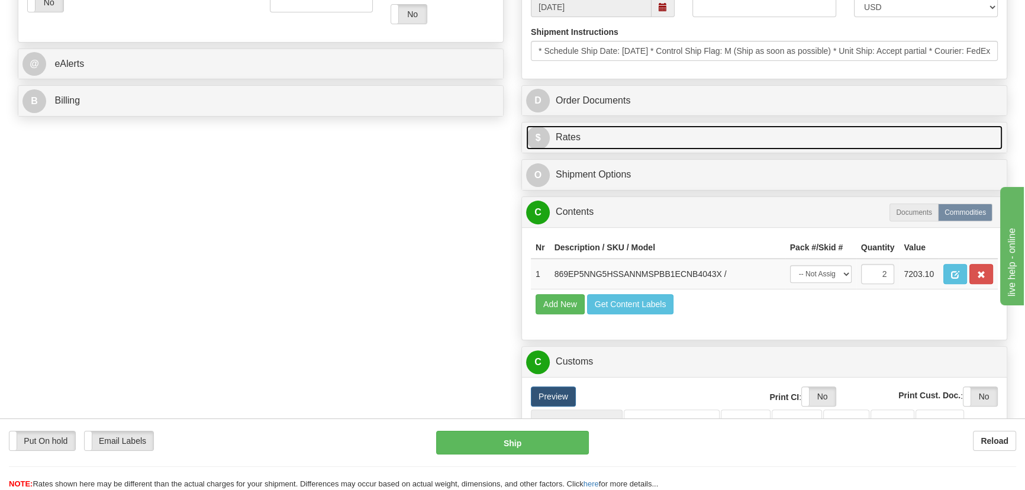
click at [693, 141] on link "$ Rates" at bounding box center [764, 138] width 477 height 24
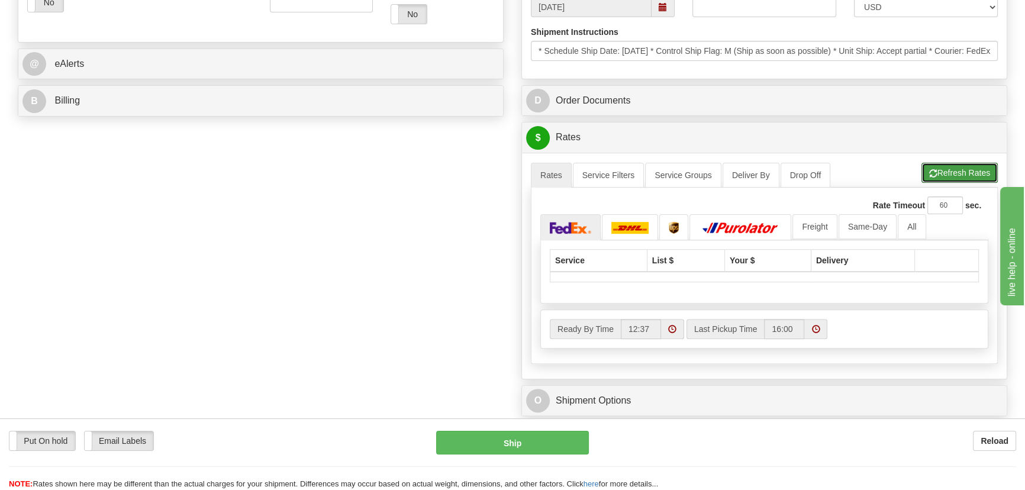
click at [951, 175] on button "Refresh Rates" at bounding box center [960, 173] width 76 height 20
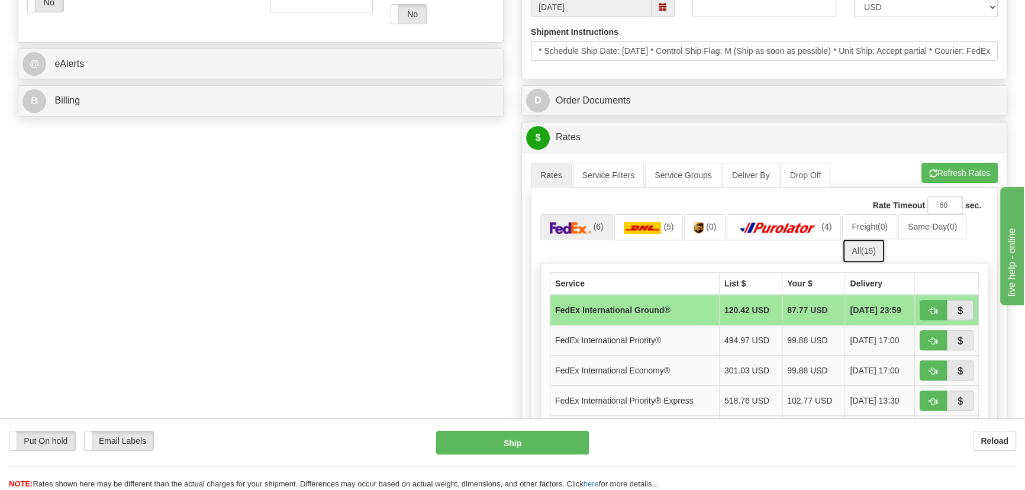
click at [856, 247] on link "All (15)" at bounding box center [864, 251] width 43 height 25
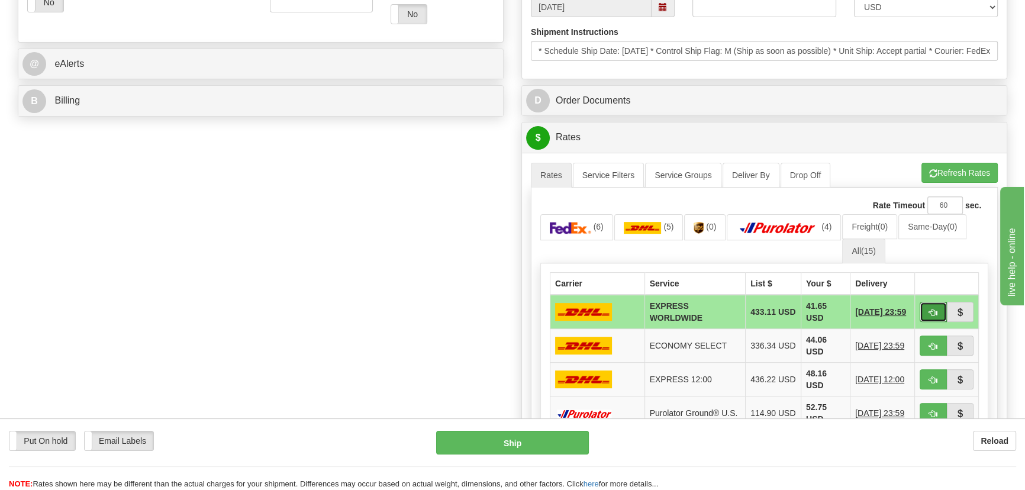
click at [935, 309] on span "button" at bounding box center [934, 313] width 8 height 8
type input "P"
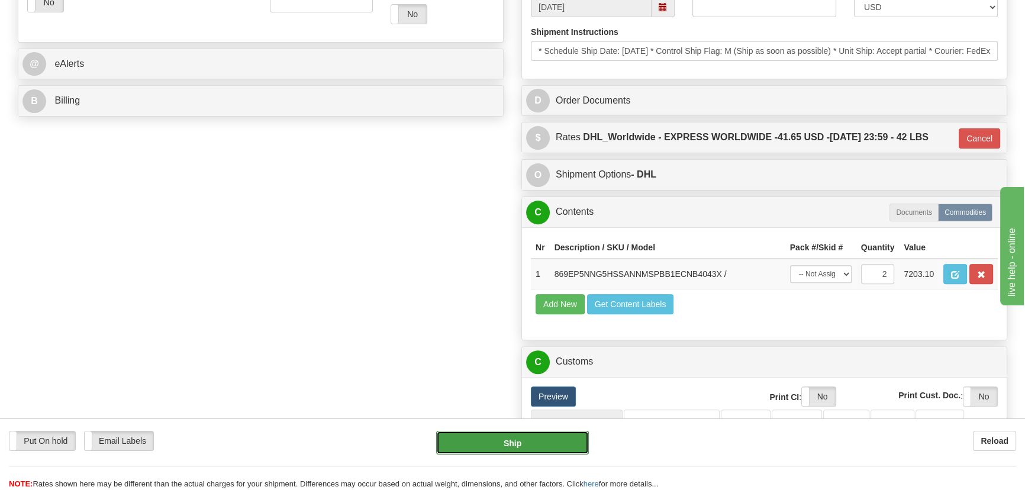
click at [543, 436] on button "Ship" at bounding box center [512, 443] width 153 height 24
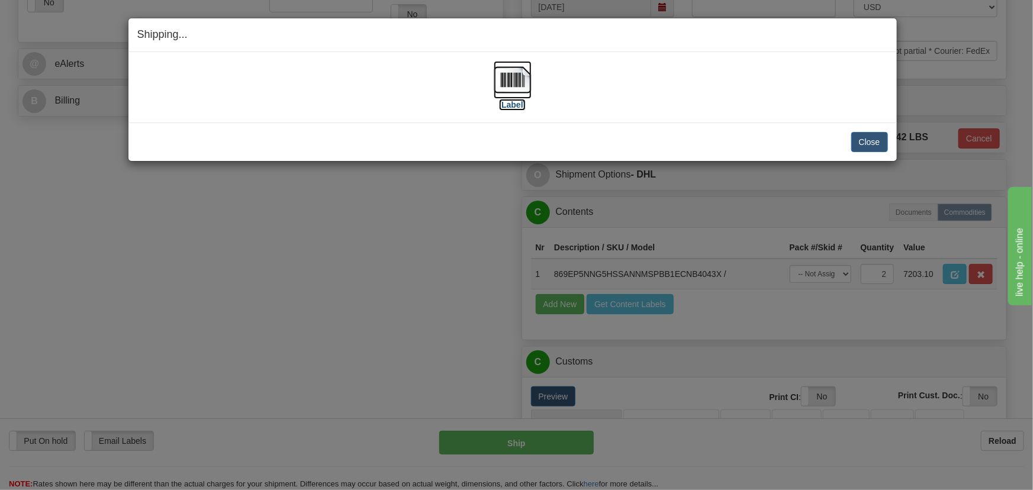
click at [521, 89] on img at bounding box center [513, 80] width 38 height 38
click at [874, 139] on button "Close" at bounding box center [869, 142] width 37 height 20
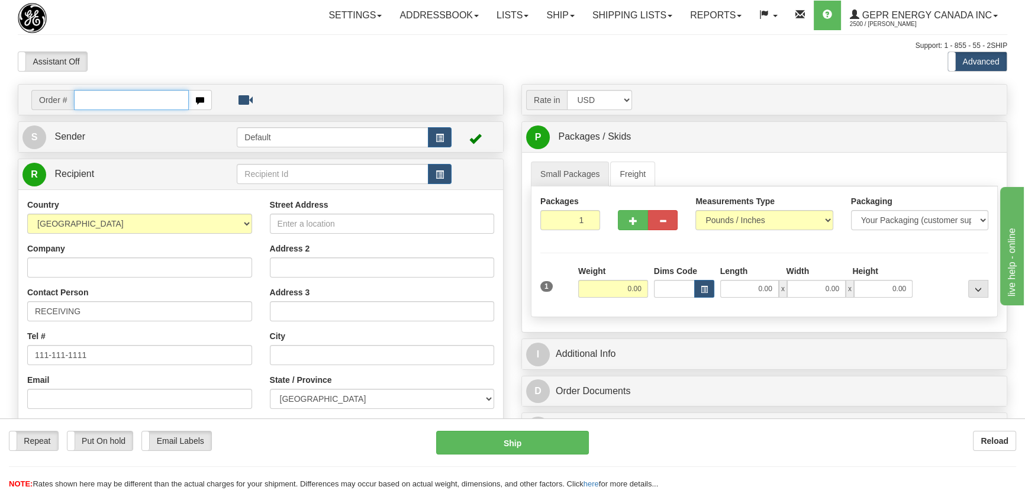
paste input "0086687738"
click at [89, 104] on input "0086687738" at bounding box center [131, 100] width 115 height 20
type input "86687738"
click at [365, 60] on body "Training Course Close Toggle navigation Settings Shipping Preferences New Recip…" at bounding box center [512, 245] width 1025 height 490
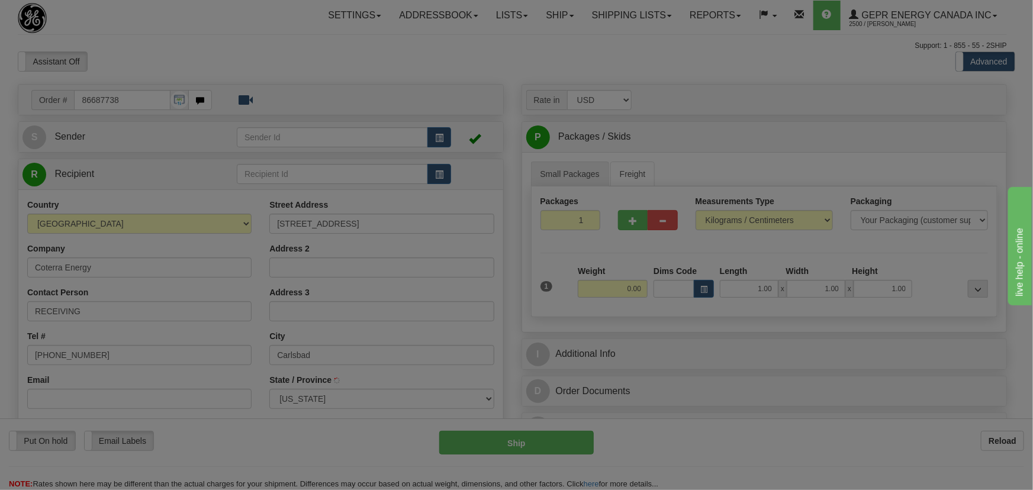
type input "CARLSBAD"
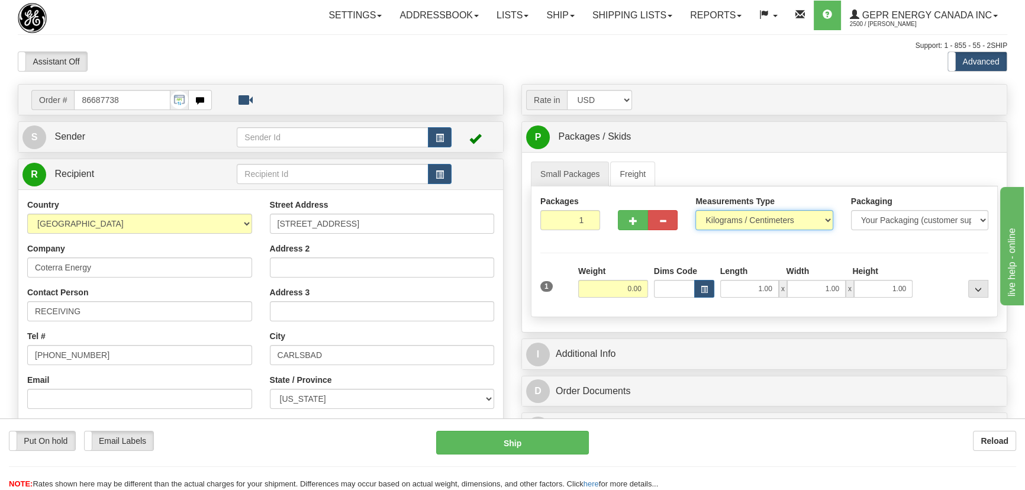
click at [729, 226] on select "Pounds / Inches Kilograms / Centimeters" at bounding box center [764, 220] width 137 height 20
select select "0"
click at [696, 210] on select "Pounds / Inches Kilograms / Centimeters" at bounding box center [764, 220] width 137 height 20
drag, startPoint x: 562, startPoint y: 221, endPoint x: 583, endPoint y: 239, distance: 27.7
click at [596, 237] on div "Packages 1 1" at bounding box center [571, 217] width 78 height 44
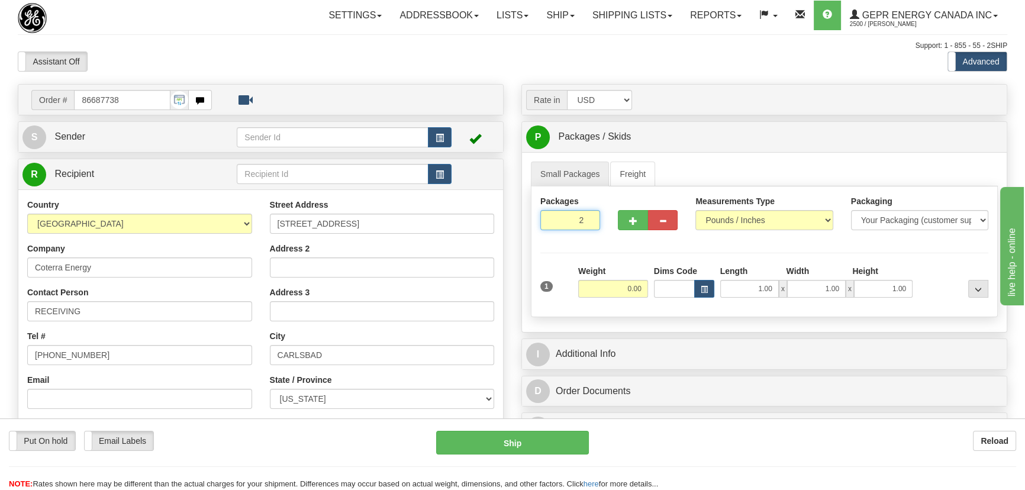
type input "2"
drag, startPoint x: 613, startPoint y: 285, endPoint x: 658, endPoint y: 294, distance: 45.9
click at [610, 290] on input "0.00" at bounding box center [613, 289] width 70 height 18
drag, startPoint x: 610, startPoint y: 290, endPoint x: 634, endPoint y: 295, distance: 23.8
click at [634, 294] on input "text" at bounding box center [613, 289] width 70 height 18
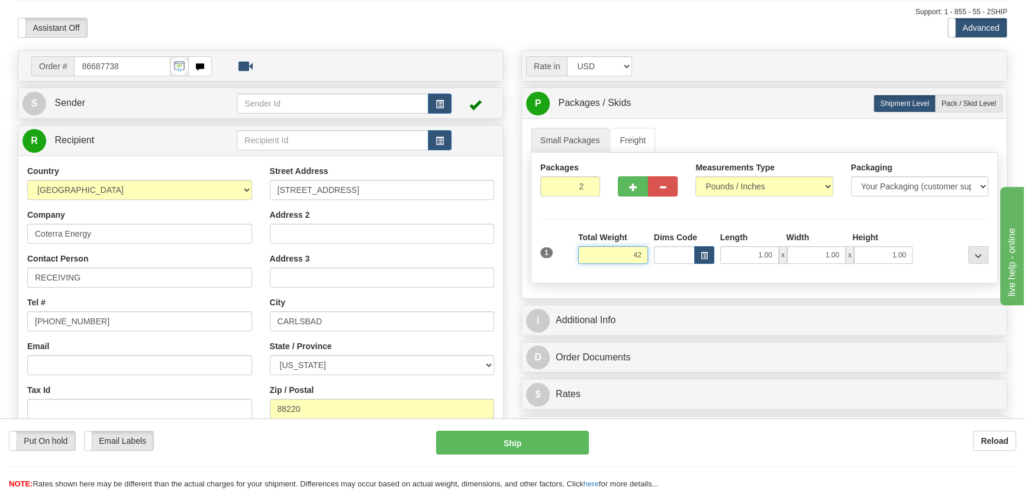
scroll to position [215, 0]
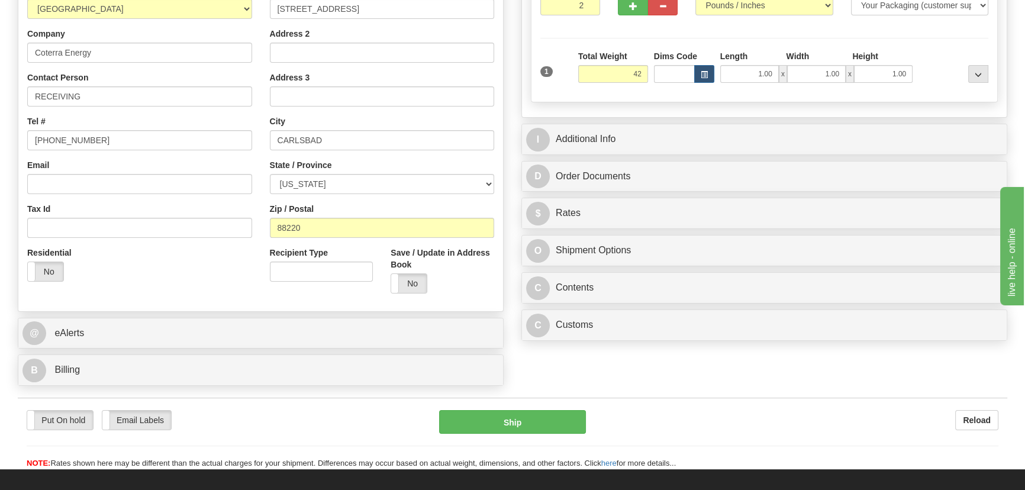
type input "42.00"
click at [800, 337] on div "C Customs Duties / Taxes" at bounding box center [764, 325] width 485 height 30
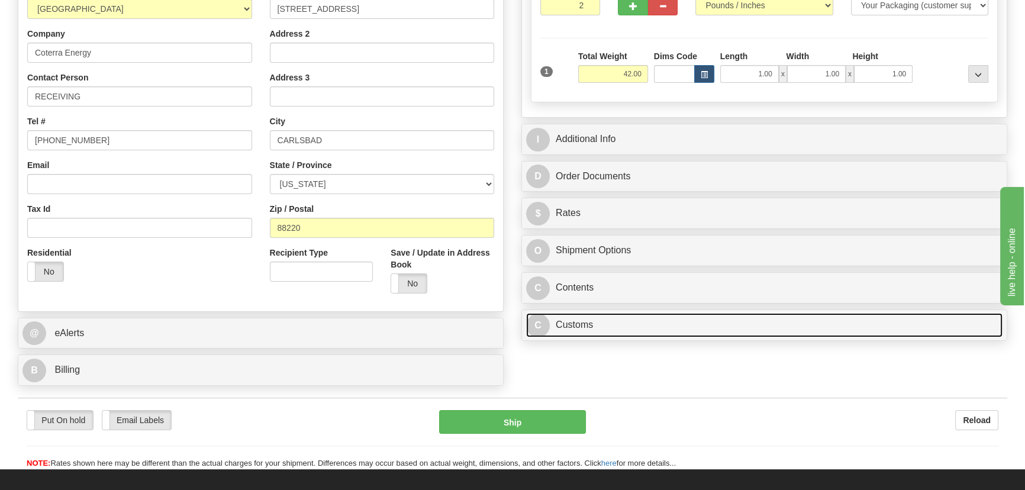
click at [800, 326] on link "C Customs" at bounding box center [764, 325] width 477 height 24
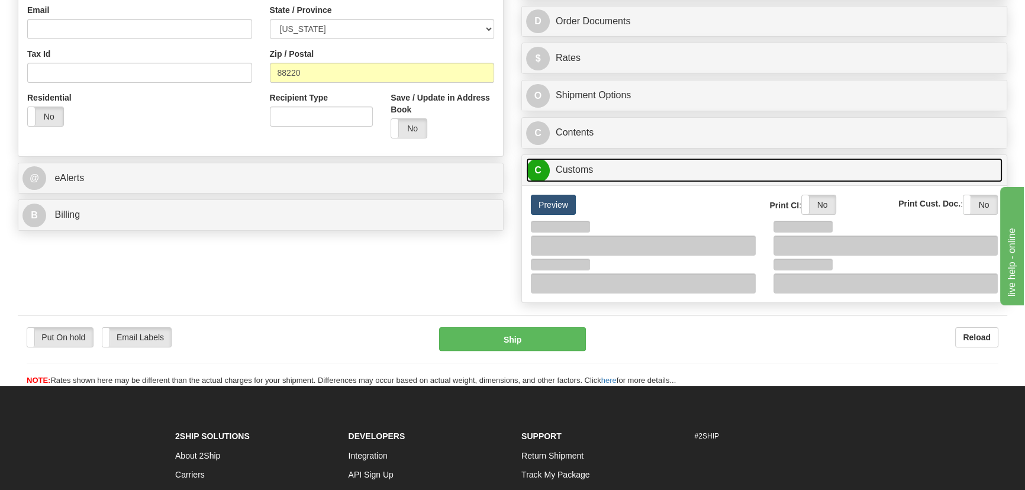
scroll to position [377, 0]
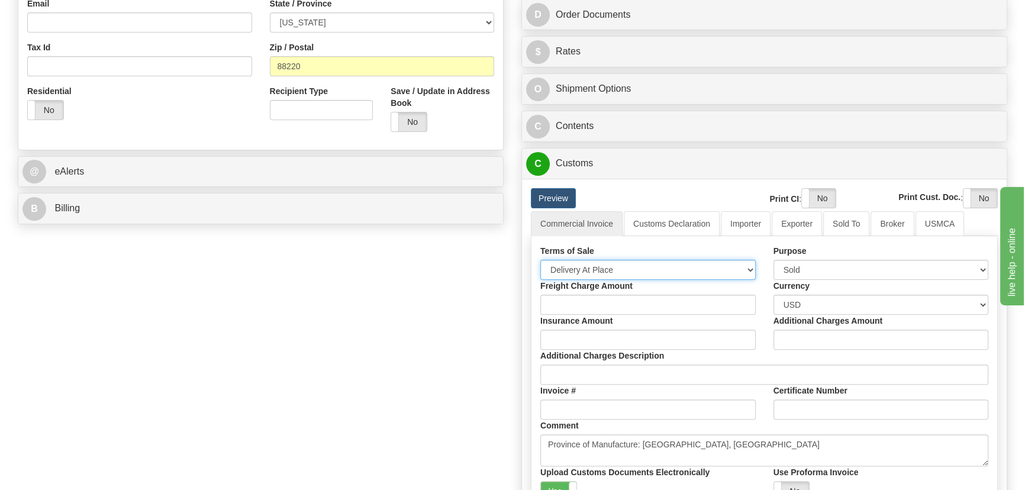
click at [647, 272] on select "Free Carrier Free On Board Ex Works Delivered Duty Unpaid Delivered Duty Paid C…" at bounding box center [649, 270] width 216 height 20
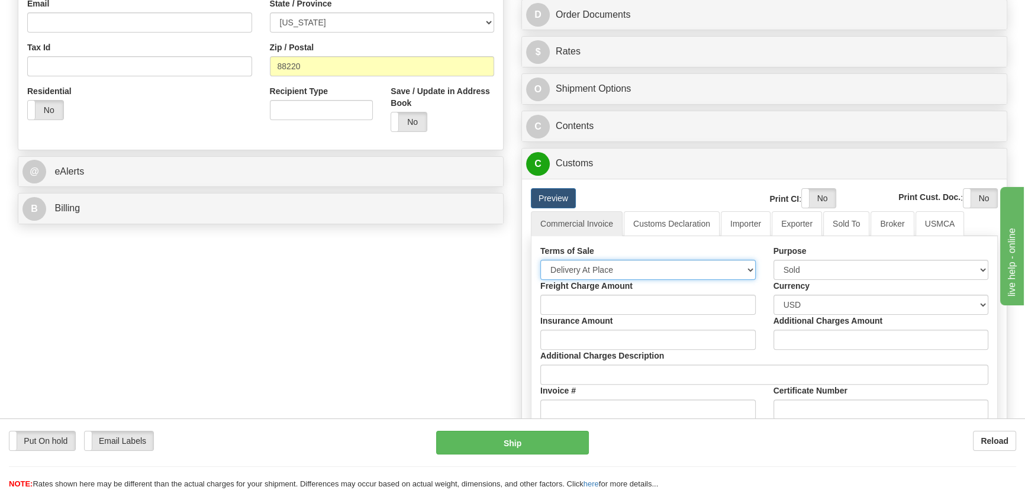
select select "7"
click at [541, 260] on select "Free Carrier Free On Board Ex Works Delivered Duty Unpaid Delivered Duty Paid C…" at bounding box center [649, 270] width 216 height 20
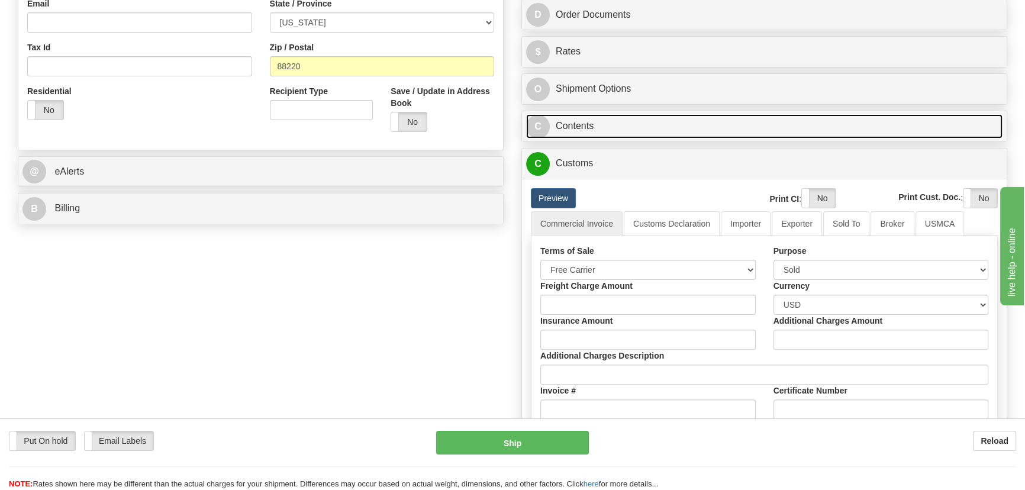
click at [714, 124] on link "C Contents" at bounding box center [764, 126] width 477 height 24
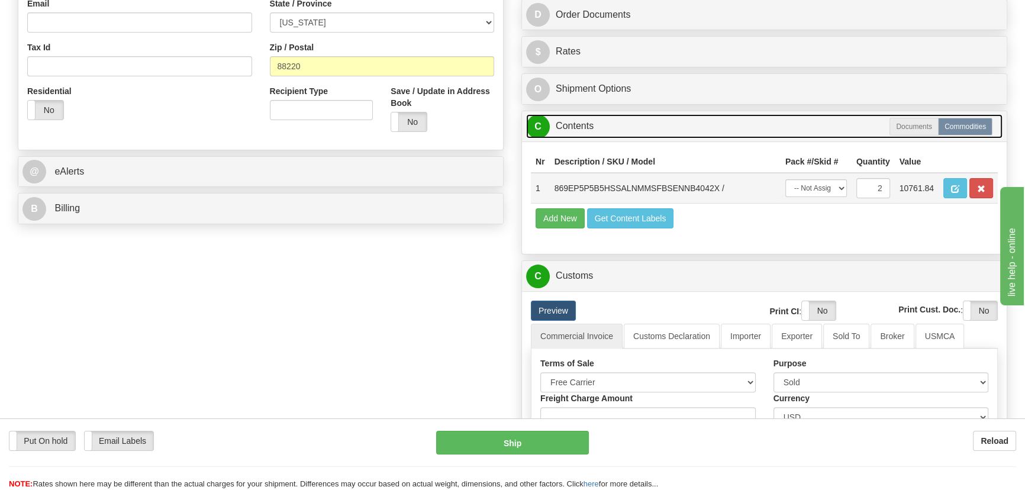
scroll to position [107, 0]
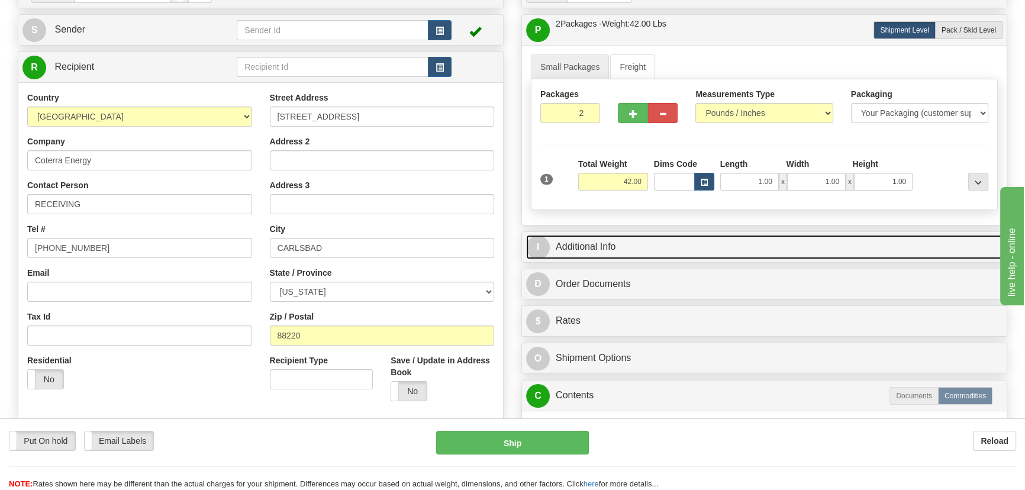
click at [809, 255] on link "I Additional Info" at bounding box center [764, 247] width 477 height 24
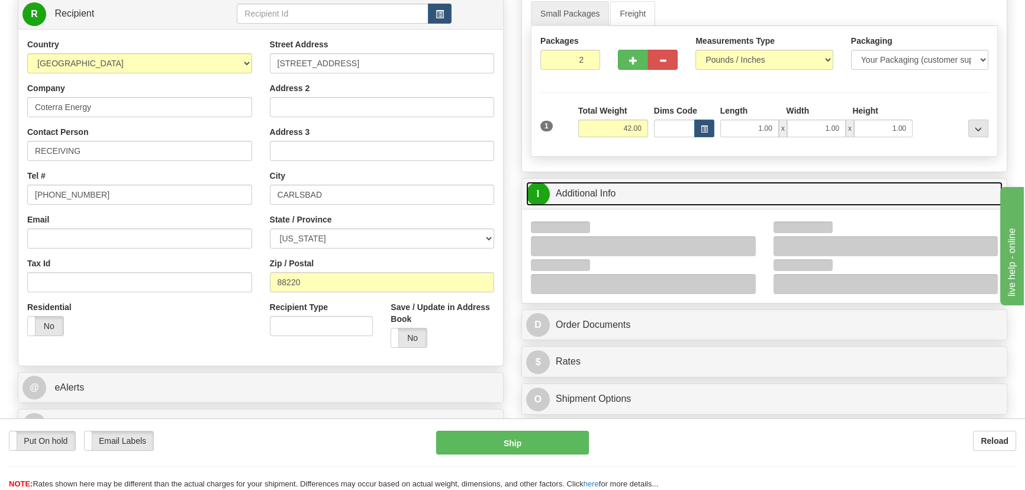
scroll to position [161, 0]
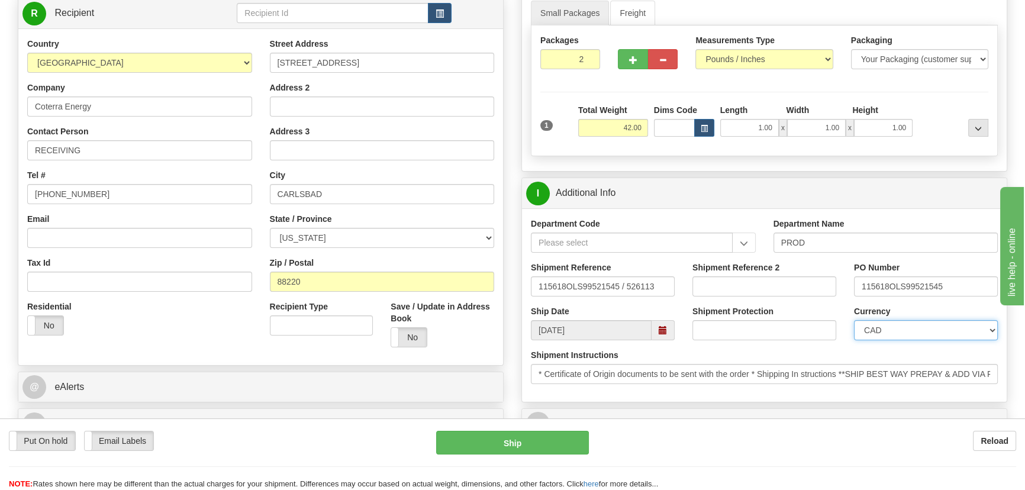
click at [931, 323] on select "CAD USD EUR ZAR [PERSON_NAME] ARN AUD AUS AWG BBD BFR BGN BHD BMD BND BRC BRL C…" at bounding box center [926, 330] width 144 height 20
select select "1"
click at [854, 320] on select "CAD USD EUR ZAR [PERSON_NAME] ARN AUD AUS AWG BBD BFR BGN BHD BMD BND BRC BRL C…" at bounding box center [926, 330] width 144 height 20
click at [749, 280] on input "Shipment Reference 2" at bounding box center [765, 286] width 144 height 20
drag, startPoint x: 796, startPoint y: 283, endPoint x: 657, endPoint y: 287, distance: 139.2
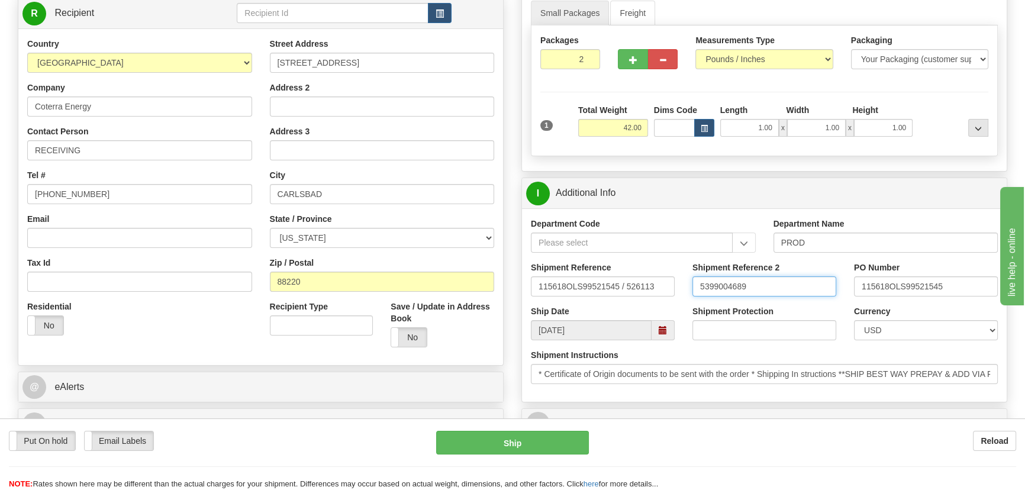
click at [658, 287] on div "Shipment Reference 115618OLS99521545 / 526113 Shipment Reference 2 5399004689 P…" at bounding box center [764, 284] width 485 height 44
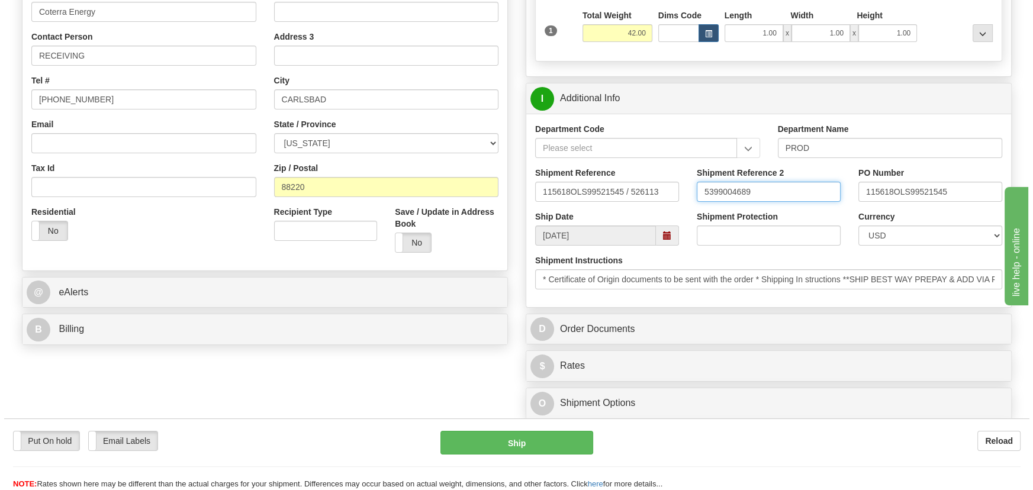
scroll to position [430, 0]
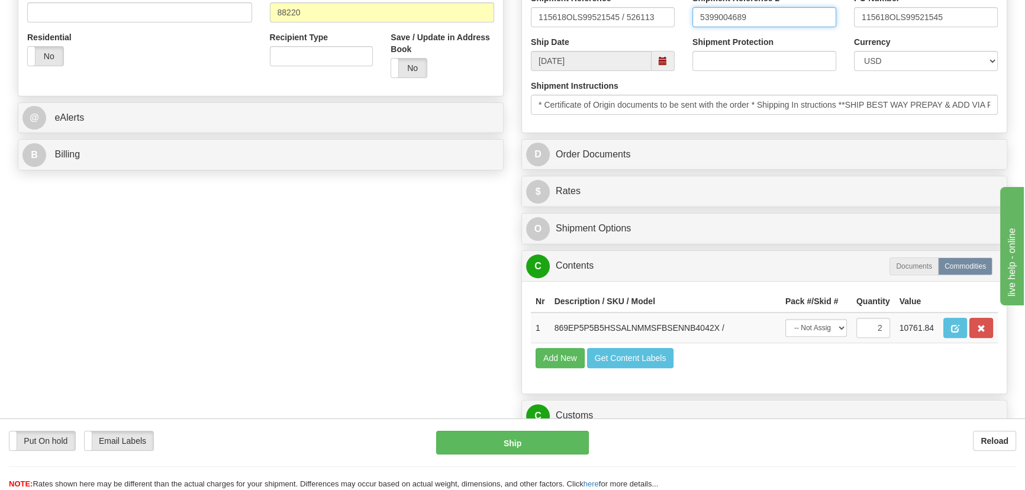
type input "5399004689"
click at [953, 325] on span "button" at bounding box center [955, 329] width 8 height 8
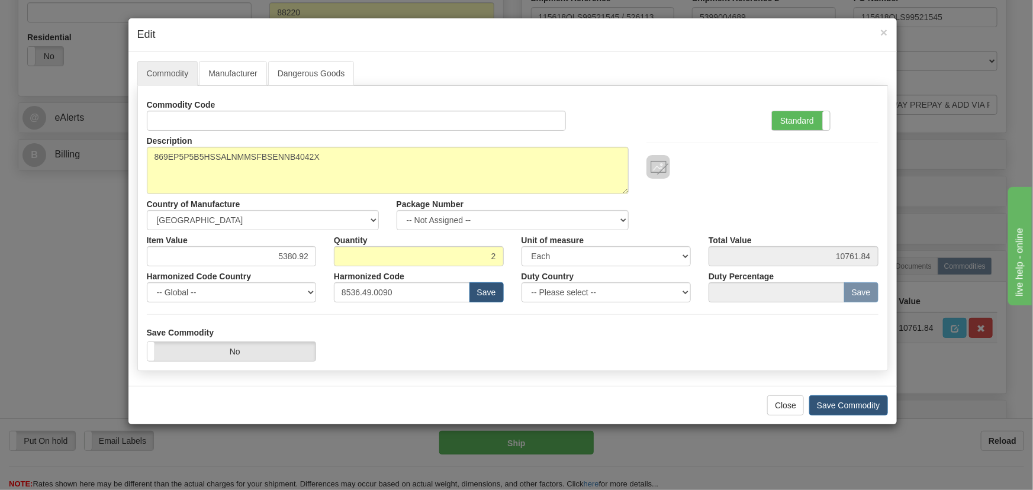
click at [821, 108] on div "Standard Advanced" at bounding box center [825, 113] width 125 height 36
click at [817, 118] on label "Standard" at bounding box center [801, 120] width 58 height 19
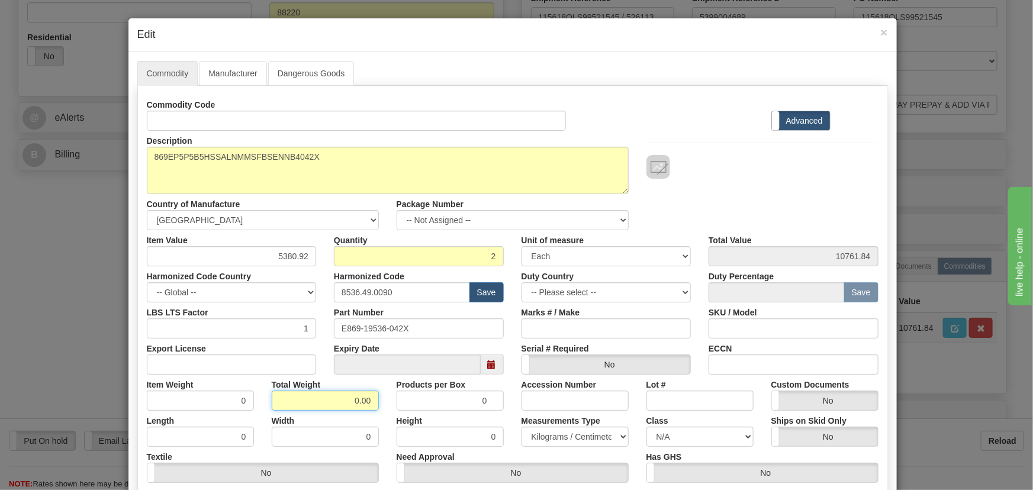
drag, startPoint x: 348, startPoint y: 397, endPoint x: 379, endPoint y: 404, distance: 32.2
click at [379, 404] on div "Total Weight 0.00" at bounding box center [325, 393] width 125 height 36
type input "2"
type input "1.0000"
click at [382, 405] on div "Total Weight 2" at bounding box center [325, 393] width 125 height 36
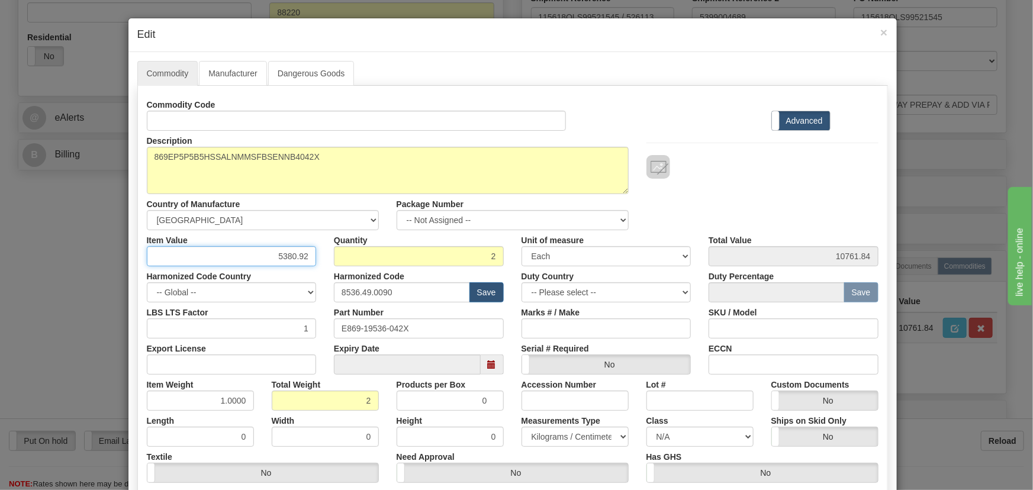
drag, startPoint x: 308, startPoint y: 262, endPoint x: 325, endPoint y: 265, distance: 17.4
click at [326, 265] on div "Item Value 5380.92 Quantity 2 Unit of measure 3 Thousand Square Inches Adjustme…" at bounding box center [513, 248] width 750 height 36
paste input "4.223,38"
type input "4223.38"
type input "8446.76"
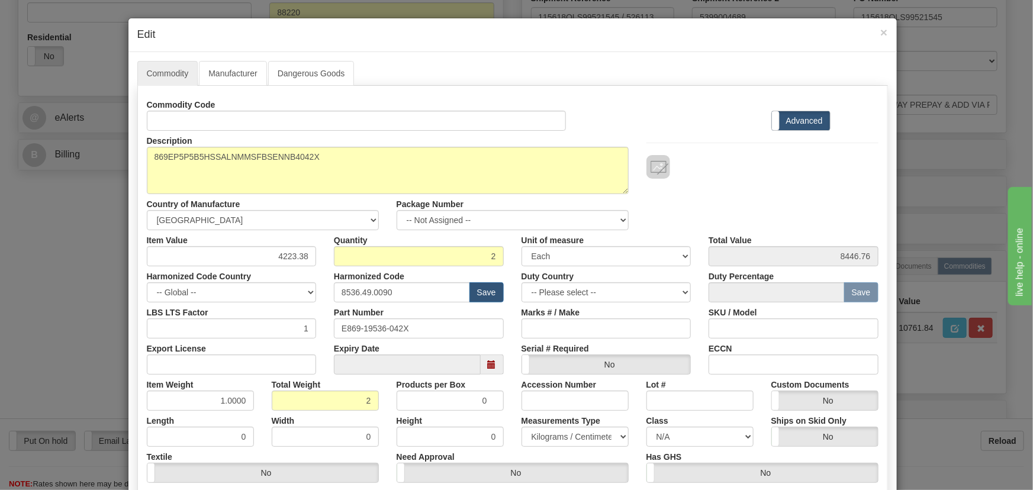
click at [861, 199] on div "Description 869EP5P5B5HSSALNMMSFBSENNB4042X Country of Manufacture -- Unknown -…" at bounding box center [513, 180] width 750 height 99
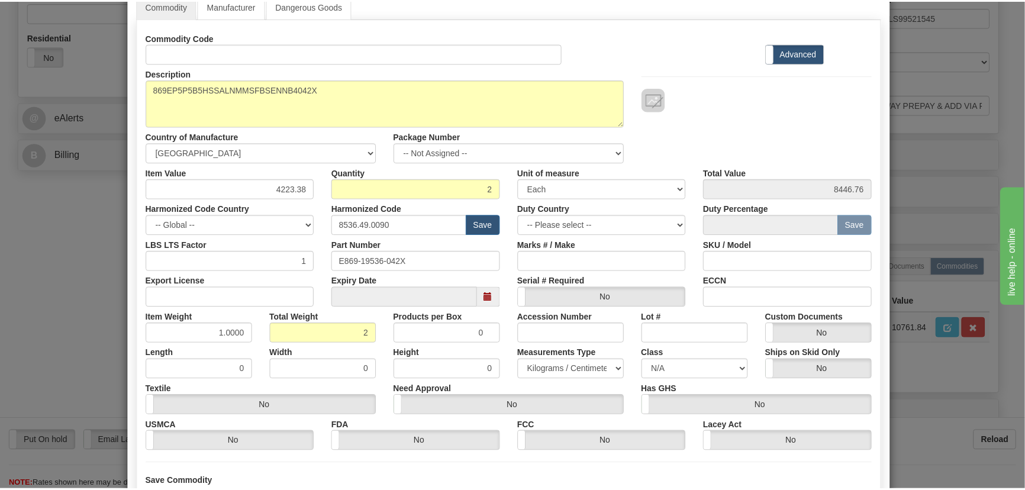
scroll to position [168, 0]
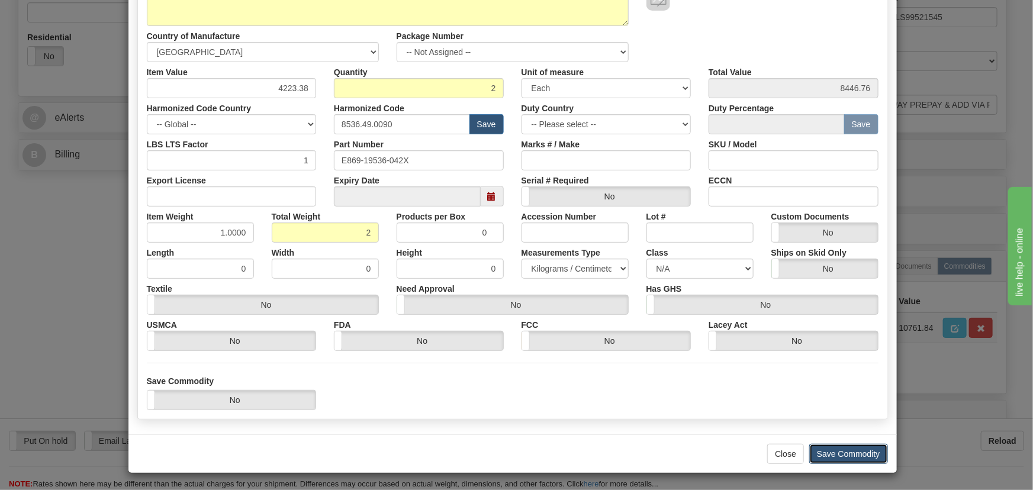
click at [860, 456] on button "Save Commodity" at bounding box center [848, 454] width 79 height 20
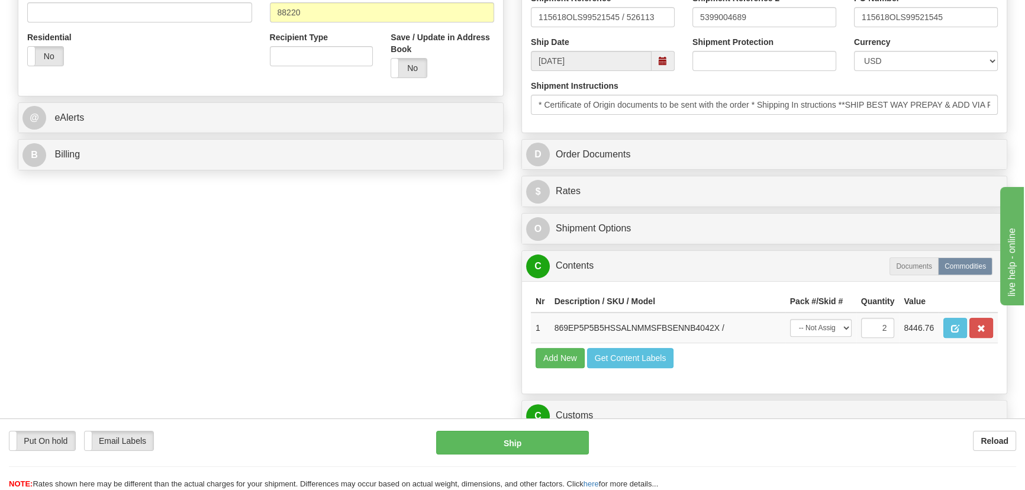
click at [887, 176] on div "$ Rates Cancel" at bounding box center [764, 191] width 485 height 30
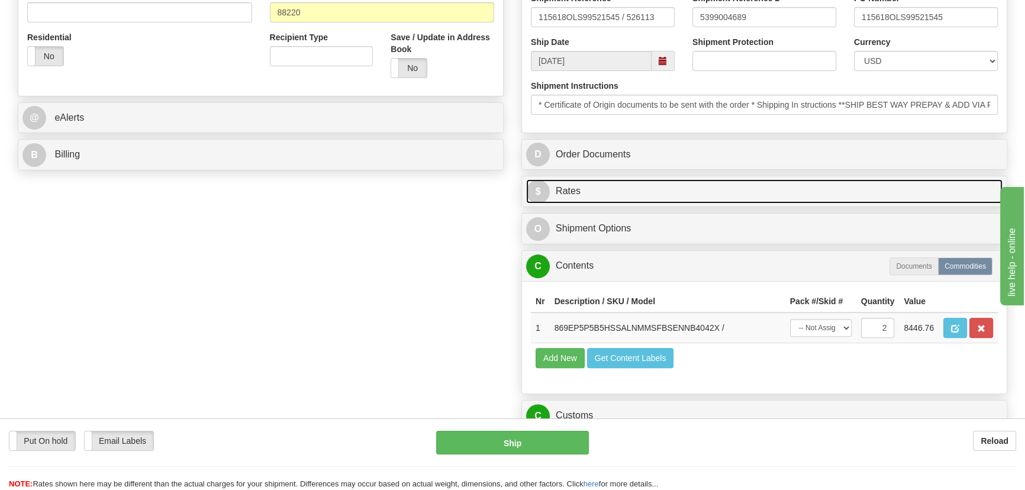
click at [891, 189] on link "$ Rates" at bounding box center [764, 191] width 477 height 24
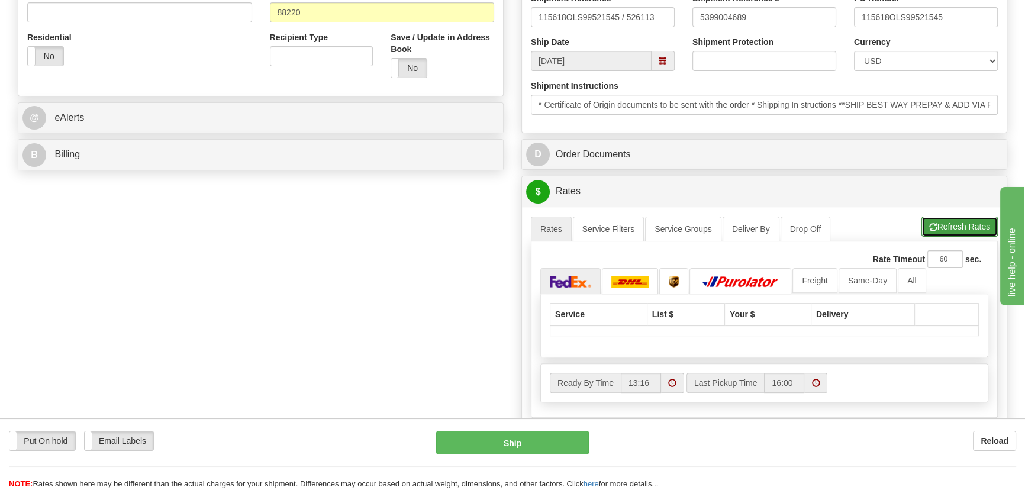
click at [986, 223] on button "Refresh Rates" at bounding box center [960, 227] width 76 height 20
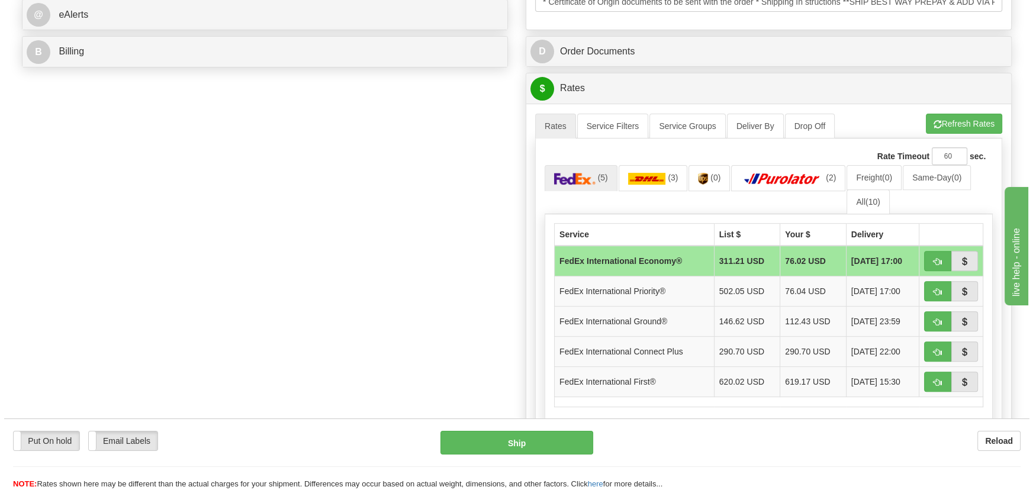
scroll to position [538, 0]
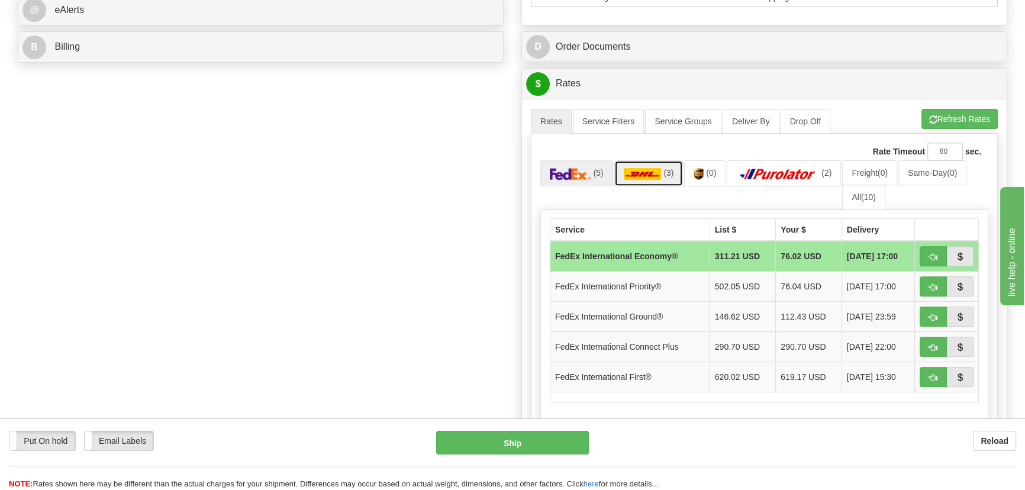
click at [665, 172] on span "(3)" at bounding box center [669, 172] width 10 height 9
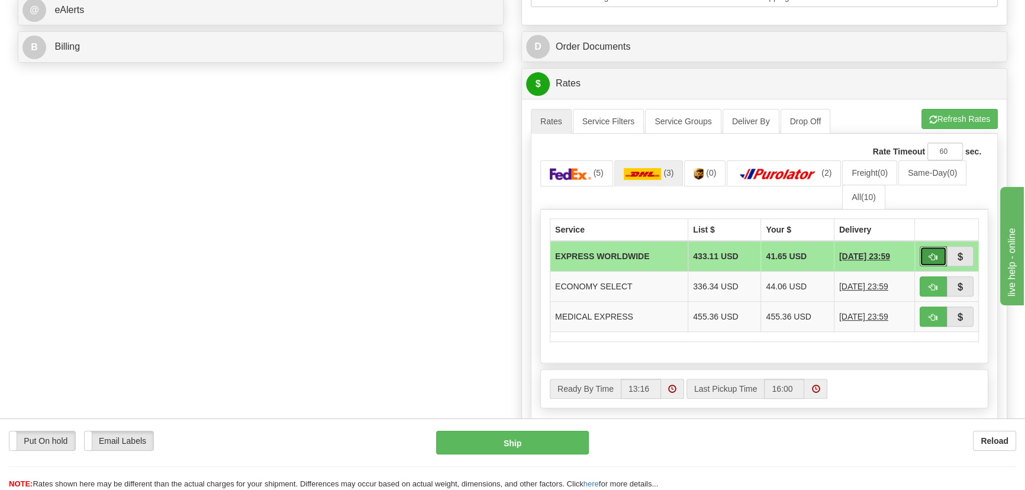
click at [936, 256] on span "button" at bounding box center [934, 257] width 8 height 8
type input "P"
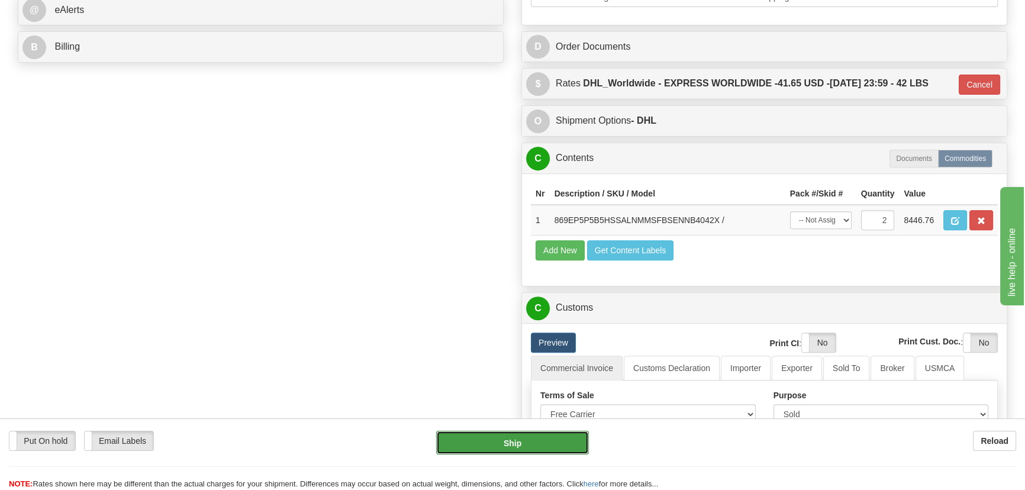
click at [538, 435] on button "Ship" at bounding box center [512, 443] width 153 height 24
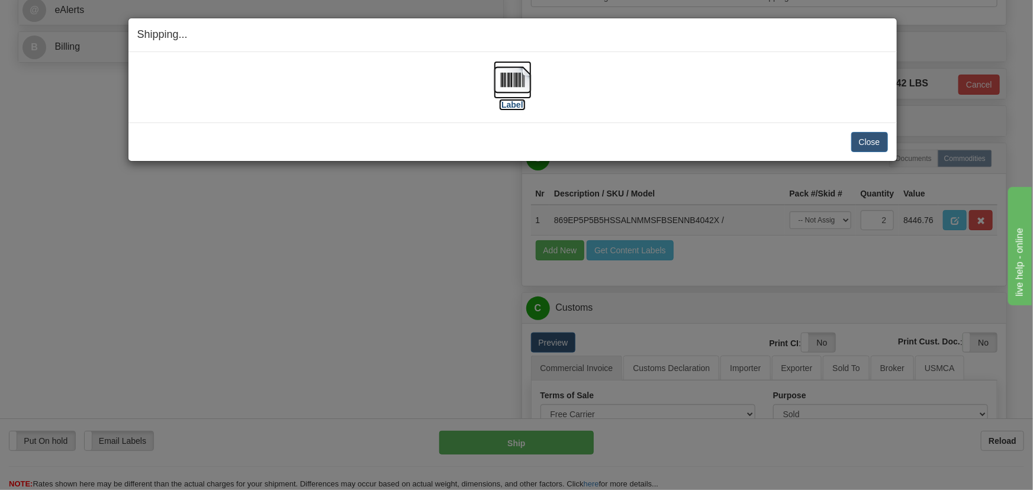
click at [526, 74] on img at bounding box center [513, 80] width 38 height 38
click at [873, 143] on button "Close" at bounding box center [869, 142] width 37 height 20
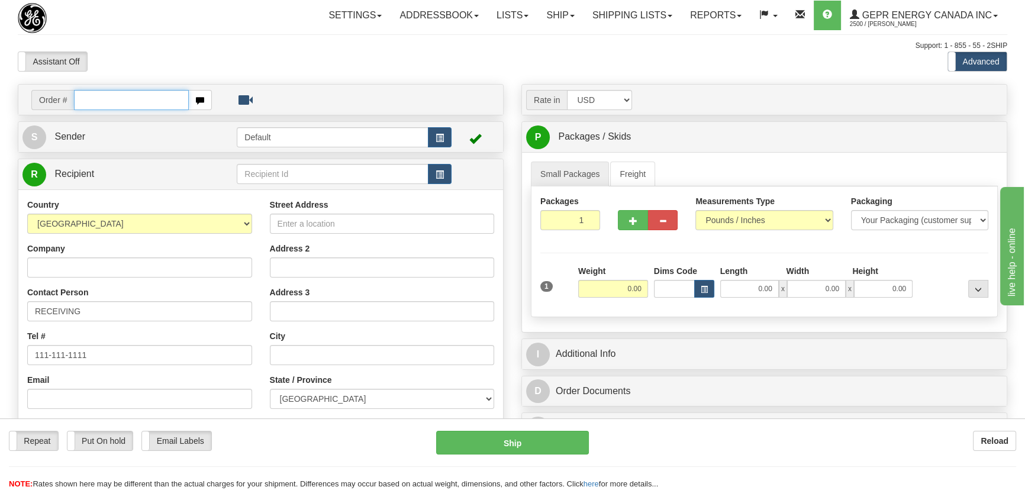
paste input "0086690157"
click at [89, 98] on input "0086690157" at bounding box center [131, 100] width 115 height 20
type input "86690157"
click at [400, 70] on body "Training Course Close Toggle navigation Settings Shipping Preferences New Recip…" at bounding box center [512, 245] width 1025 height 490
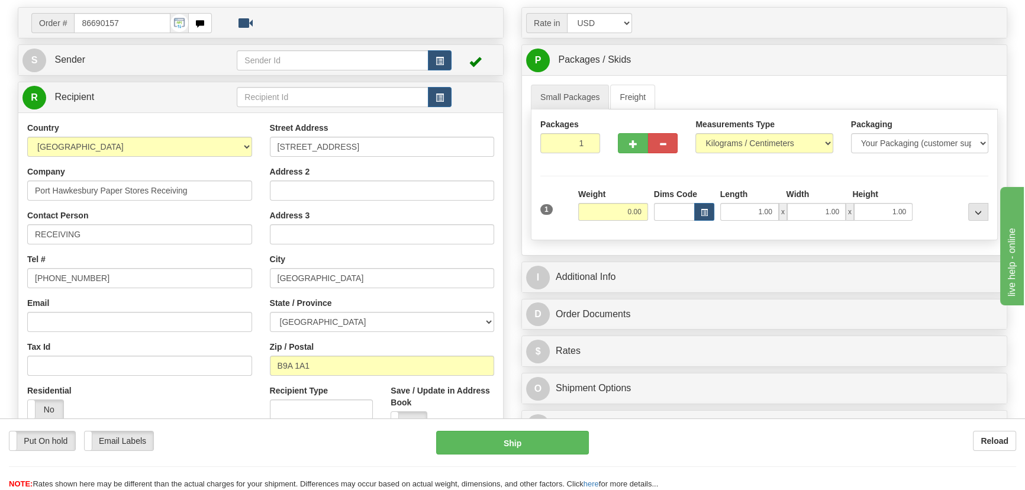
scroll to position [53, 0]
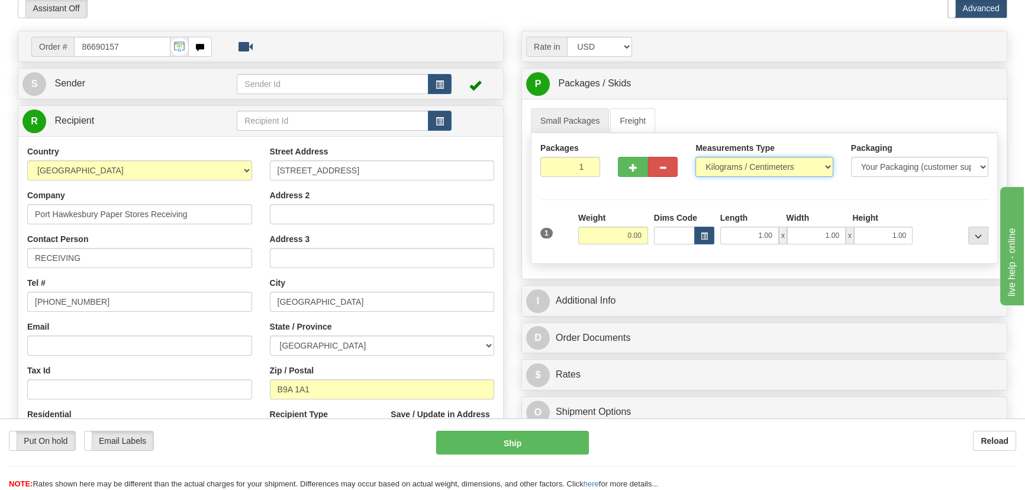
click at [738, 165] on select "Pounds / Inches Kilograms / Centimeters" at bounding box center [764, 167] width 137 height 20
select select "0"
click at [696, 157] on select "Pounds / Inches Kilograms / Centimeters" at bounding box center [764, 167] width 137 height 20
drag, startPoint x: 620, startPoint y: 237, endPoint x: 661, endPoint y: 243, distance: 41.9
click at [662, 243] on div "1 Weight 0.00 Dims Code 1.00" at bounding box center [765, 233] width 454 height 42
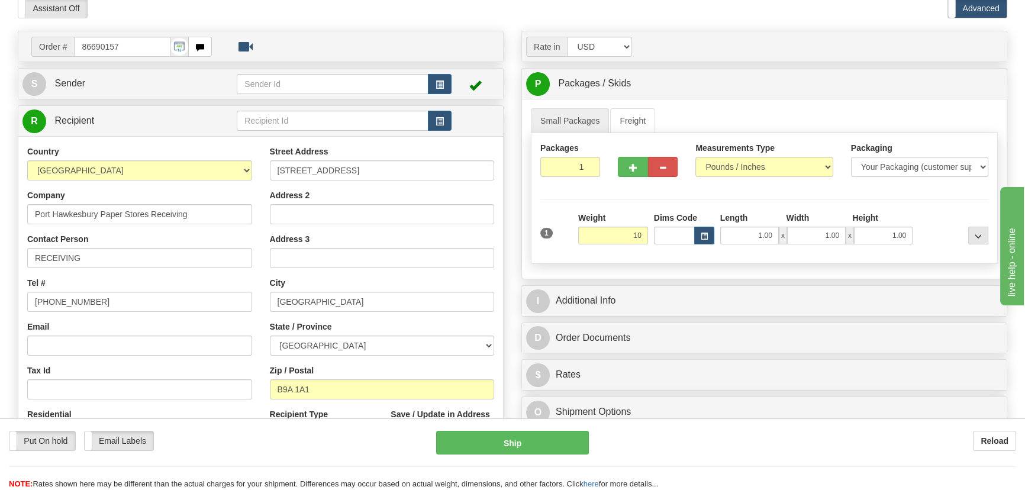
type input "10.00"
click at [930, 207] on div "Packages 1 1 Measurements Type" at bounding box center [764, 198] width 467 height 131
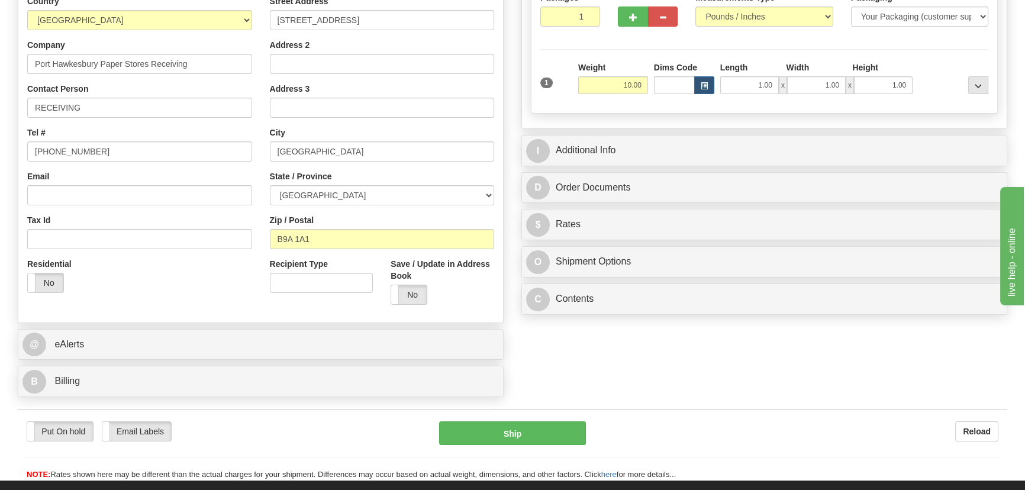
scroll to position [215, 0]
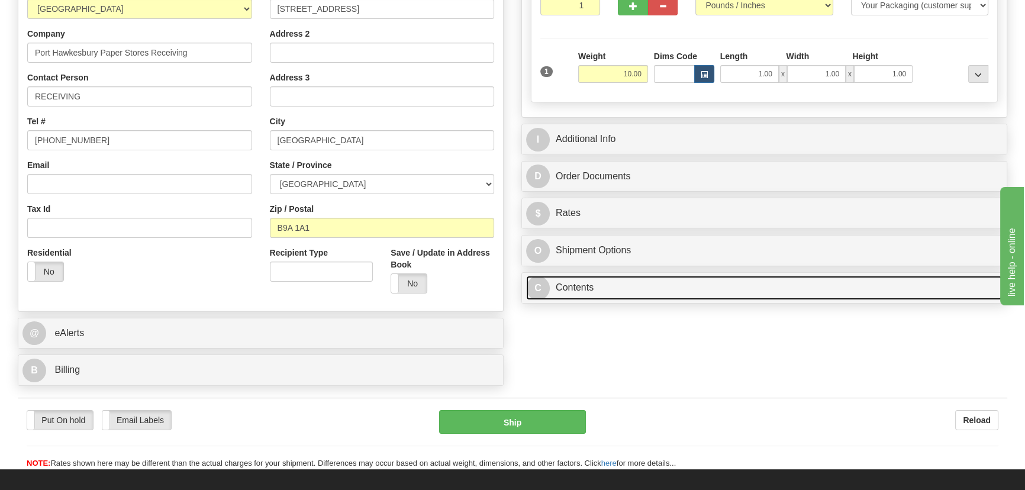
click at [706, 293] on link "C Contents" at bounding box center [764, 288] width 477 height 24
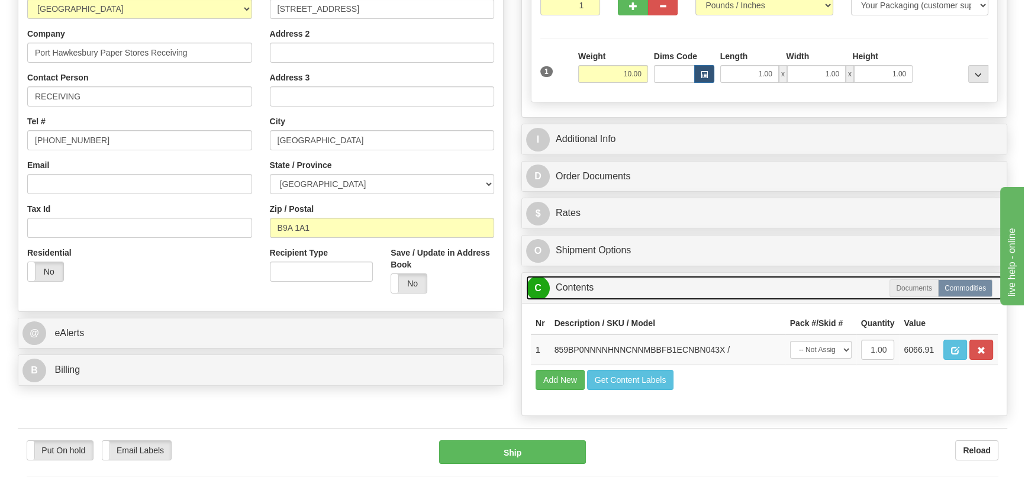
click at [706, 293] on link "C Contents" at bounding box center [764, 288] width 477 height 24
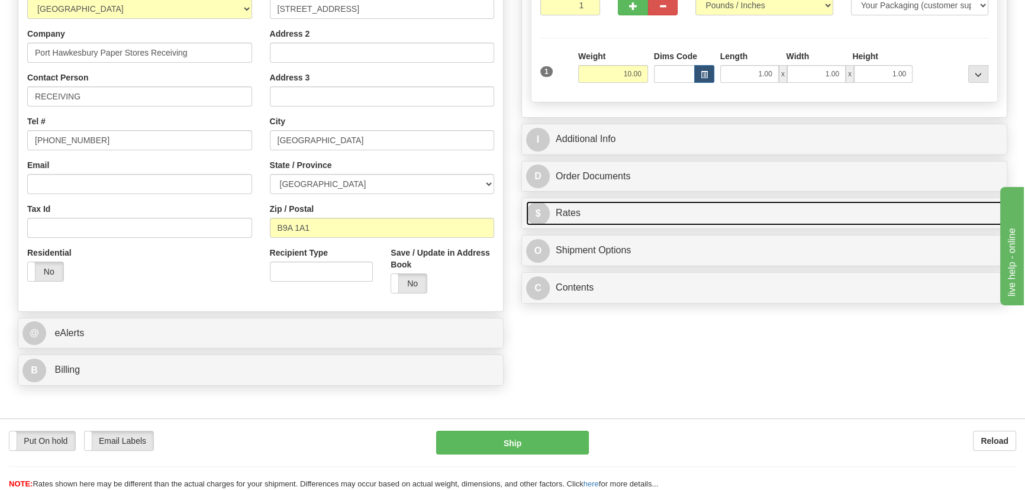
click at [749, 211] on link "$ Rates" at bounding box center [764, 213] width 477 height 24
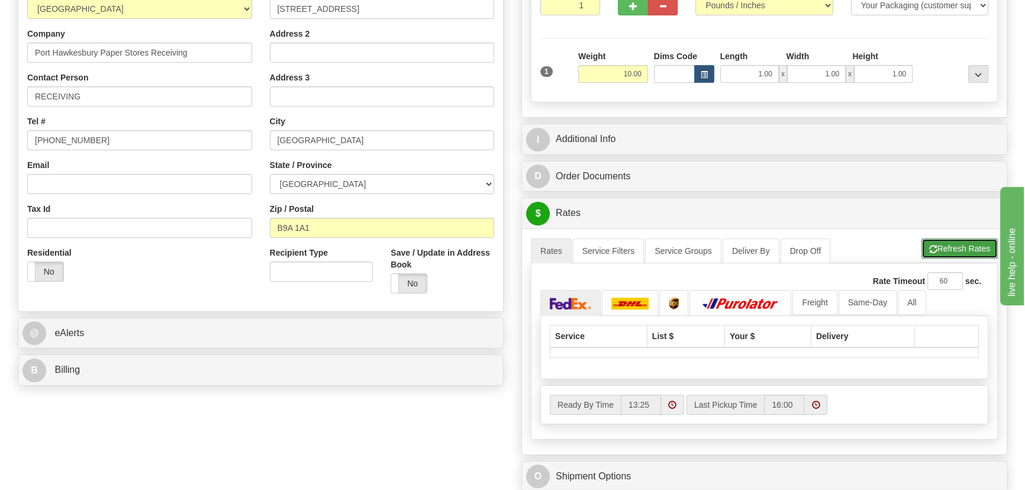
click at [946, 250] on button "Refresh Rates" at bounding box center [960, 249] width 76 height 20
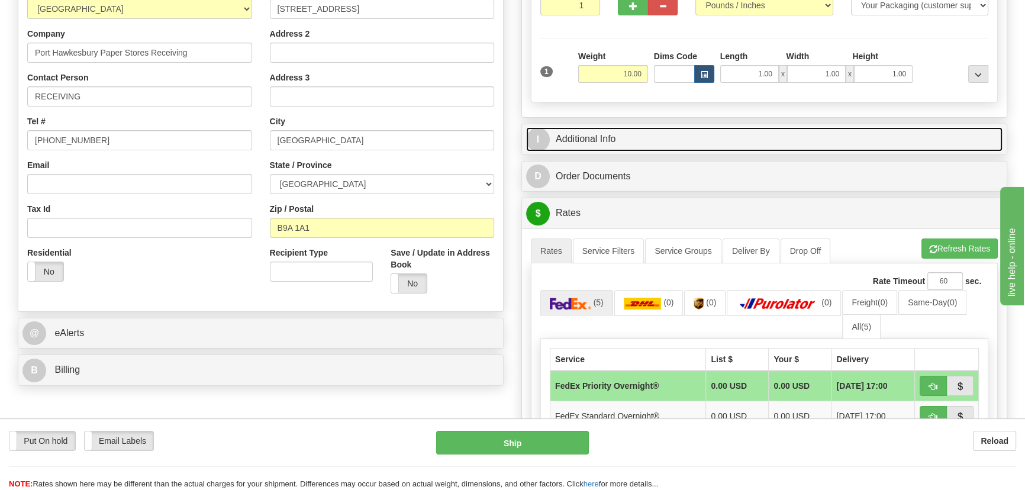
click at [847, 130] on link "I Additional Info" at bounding box center [764, 139] width 477 height 24
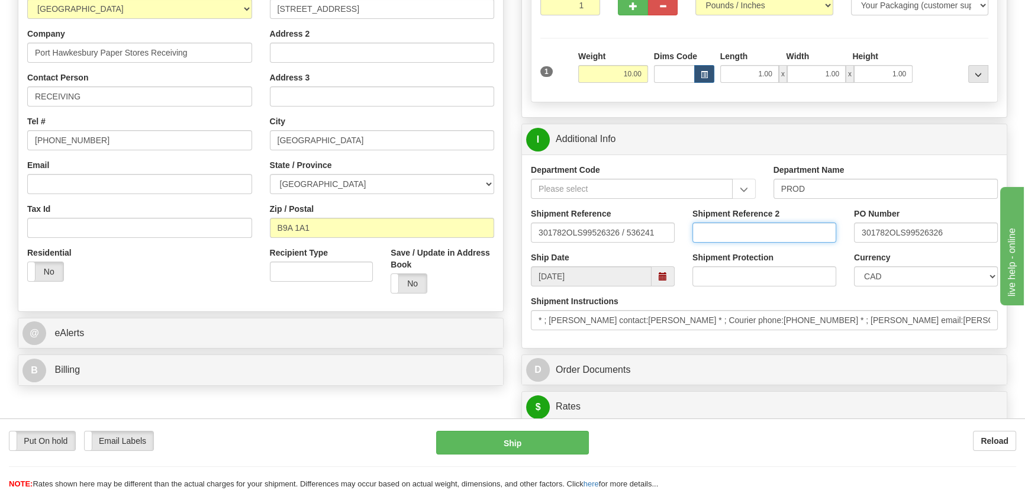
click at [761, 235] on input "Shipment Reference 2" at bounding box center [765, 233] width 144 height 20
drag, startPoint x: 773, startPoint y: 229, endPoint x: 663, endPoint y: 227, distance: 109.5
click at [663, 227] on div "Shipment Reference 301782OLS99526326 / 536241 Shipment Reference 2 5399005653 P…" at bounding box center [764, 230] width 485 height 44
click at [765, 231] on input "5399005653" at bounding box center [765, 233] width 144 height 20
drag, startPoint x: 776, startPoint y: 231, endPoint x: 658, endPoint y: 231, distance: 117.2
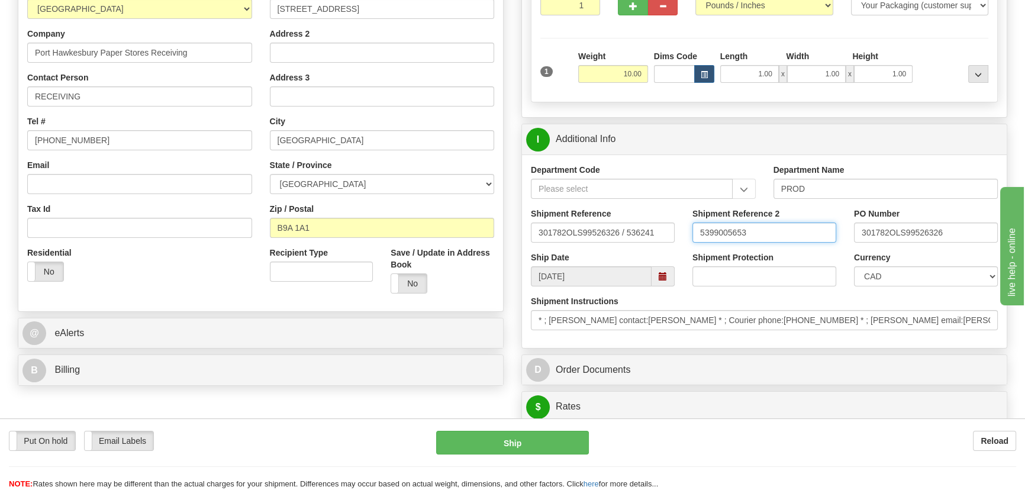
click at [658, 231] on div "Shipment Reference 301782OLS99526326 / 536241 Shipment Reference 2 5399005653 P…" at bounding box center [764, 230] width 485 height 44
type input "5399005653"
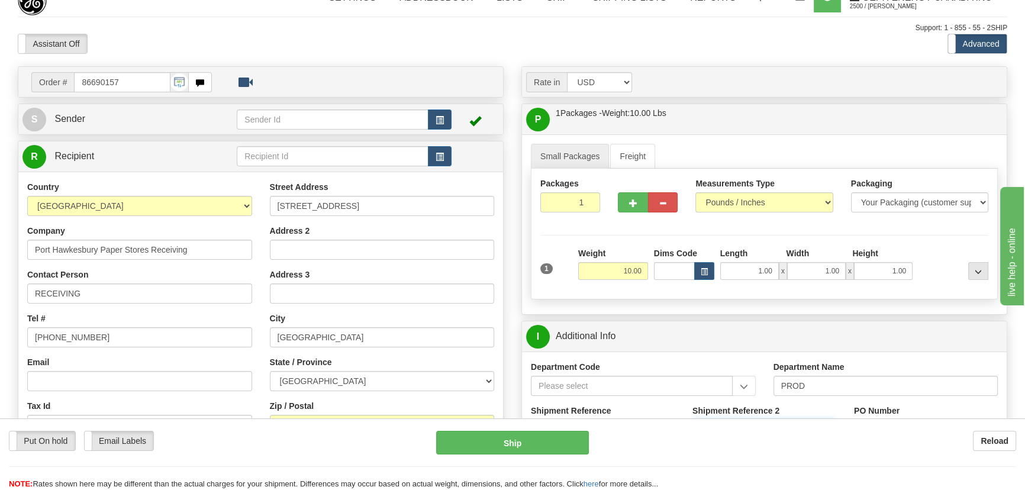
scroll to position [0, 0]
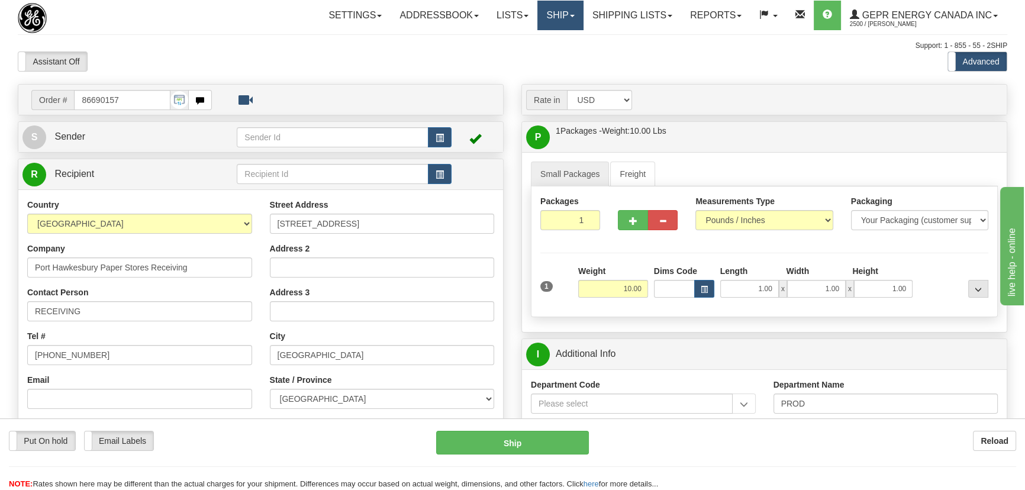
click at [549, 10] on link "Ship" at bounding box center [561, 16] width 46 height 30
click at [547, 36] on link "Ship Screen" at bounding box center [529, 41] width 107 height 15
